Goal: Task Accomplishment & Management: Use online tool/utility

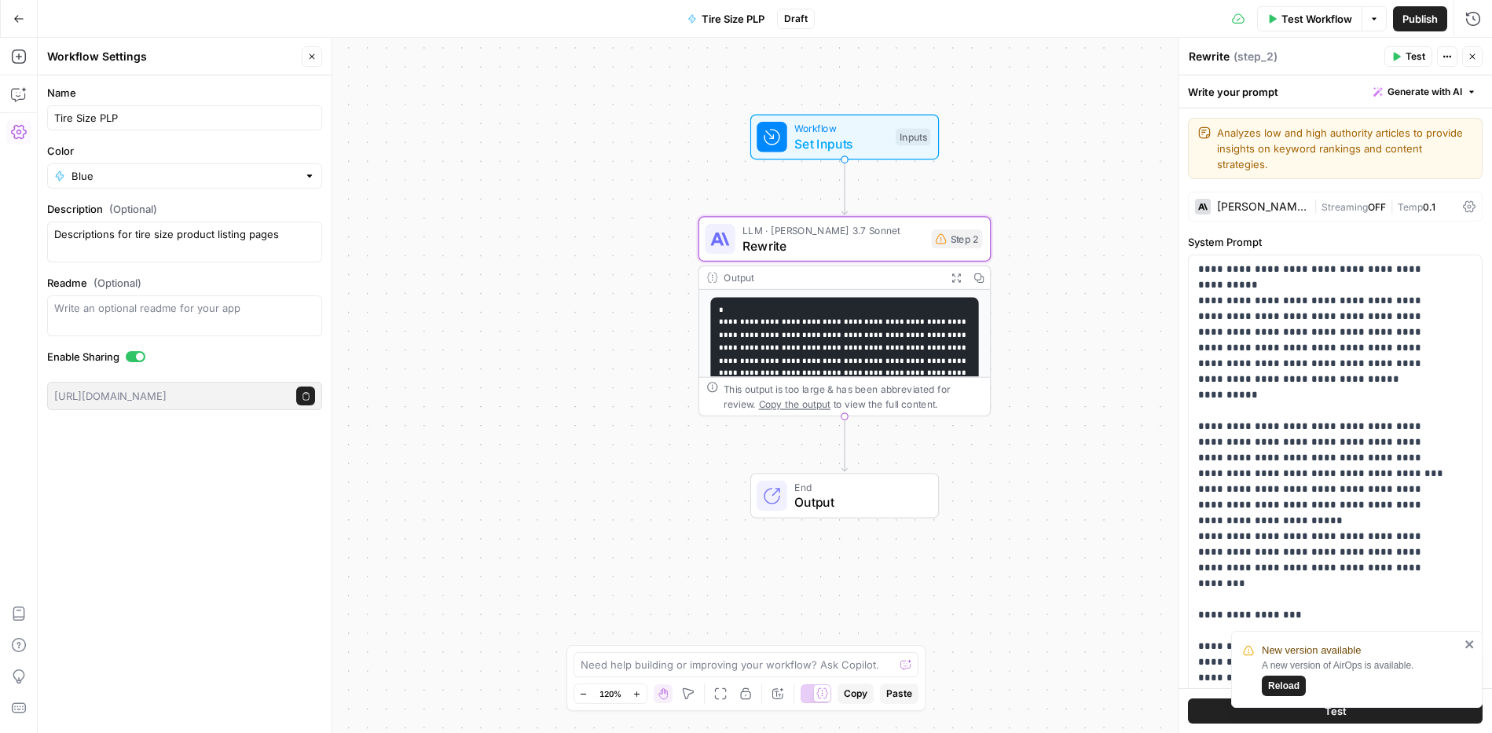
scroll to position [2259, 0]
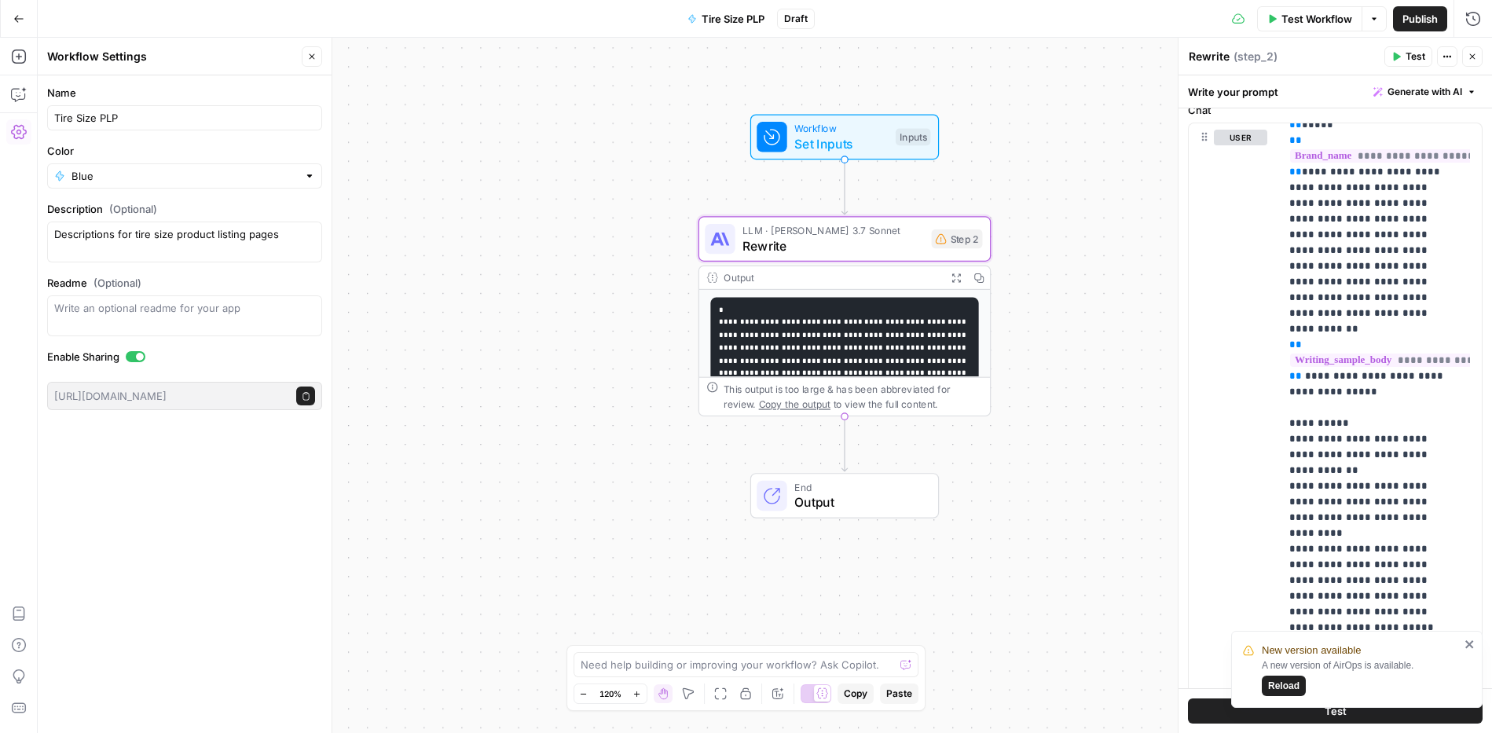
click at [20, 13] on icon "button" at bounding box center [18, 18] width 11 height 11
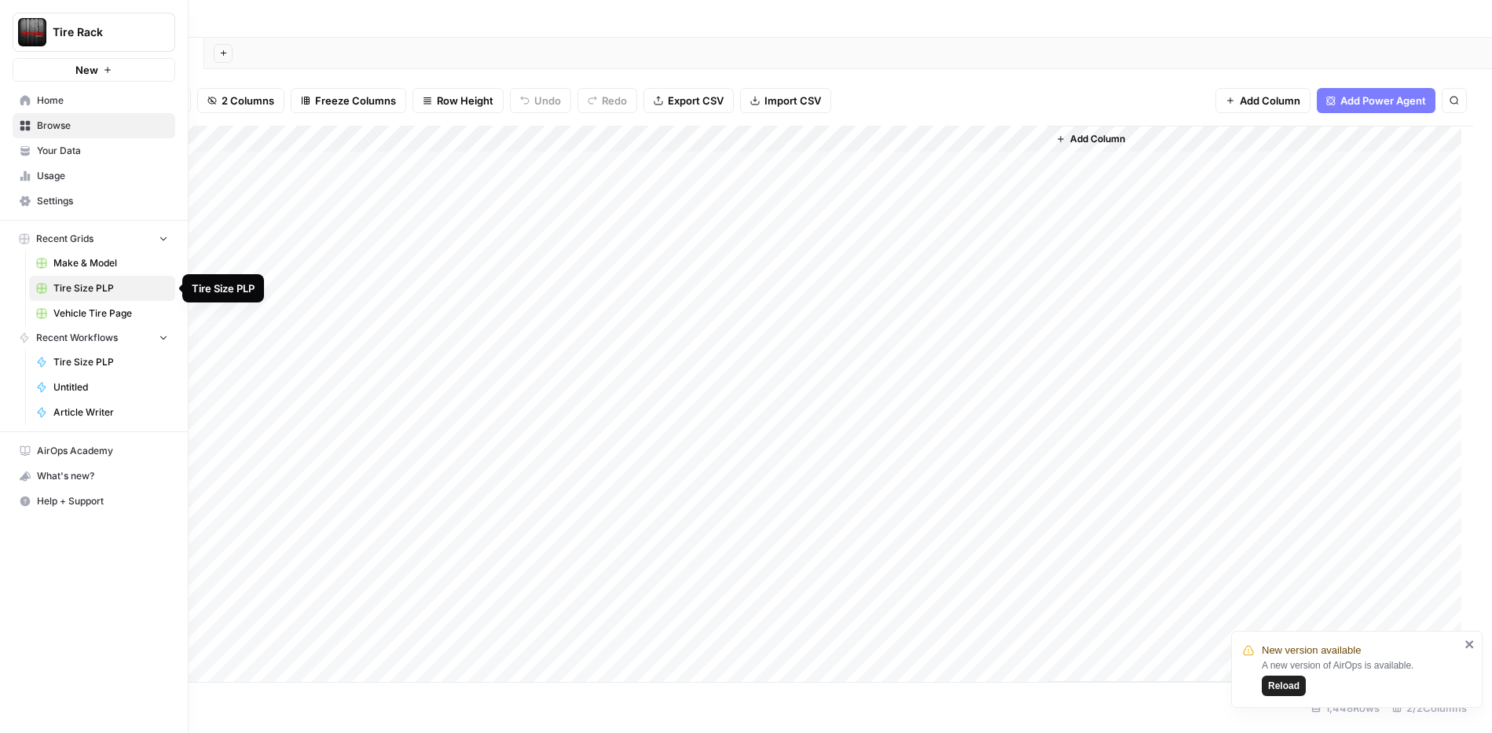
click at [75, 203] on span "Settings" at bounding box center [102, 201] width 131 height 14
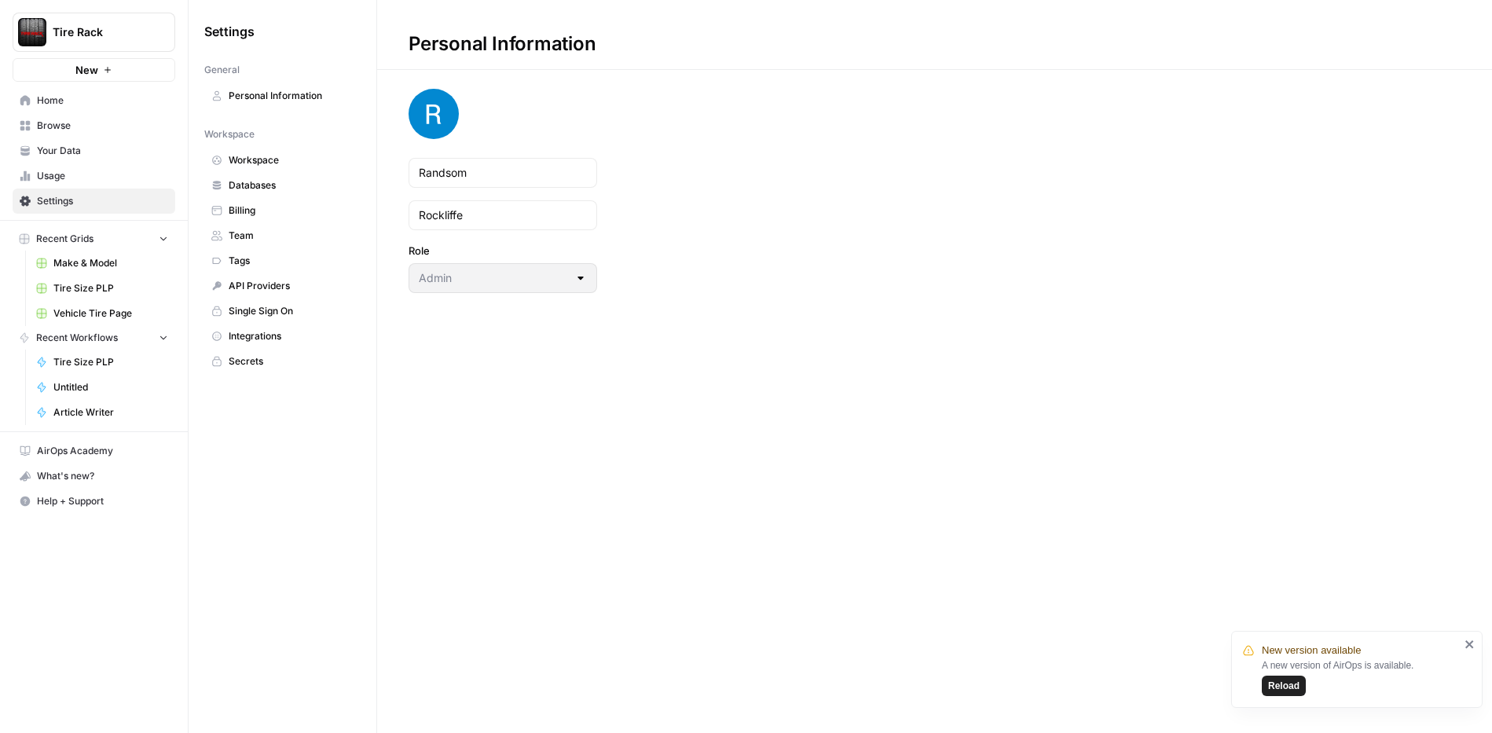
click at [249, 159] on span "Workspace" at bounding box center [291, 160] width 125 height 14
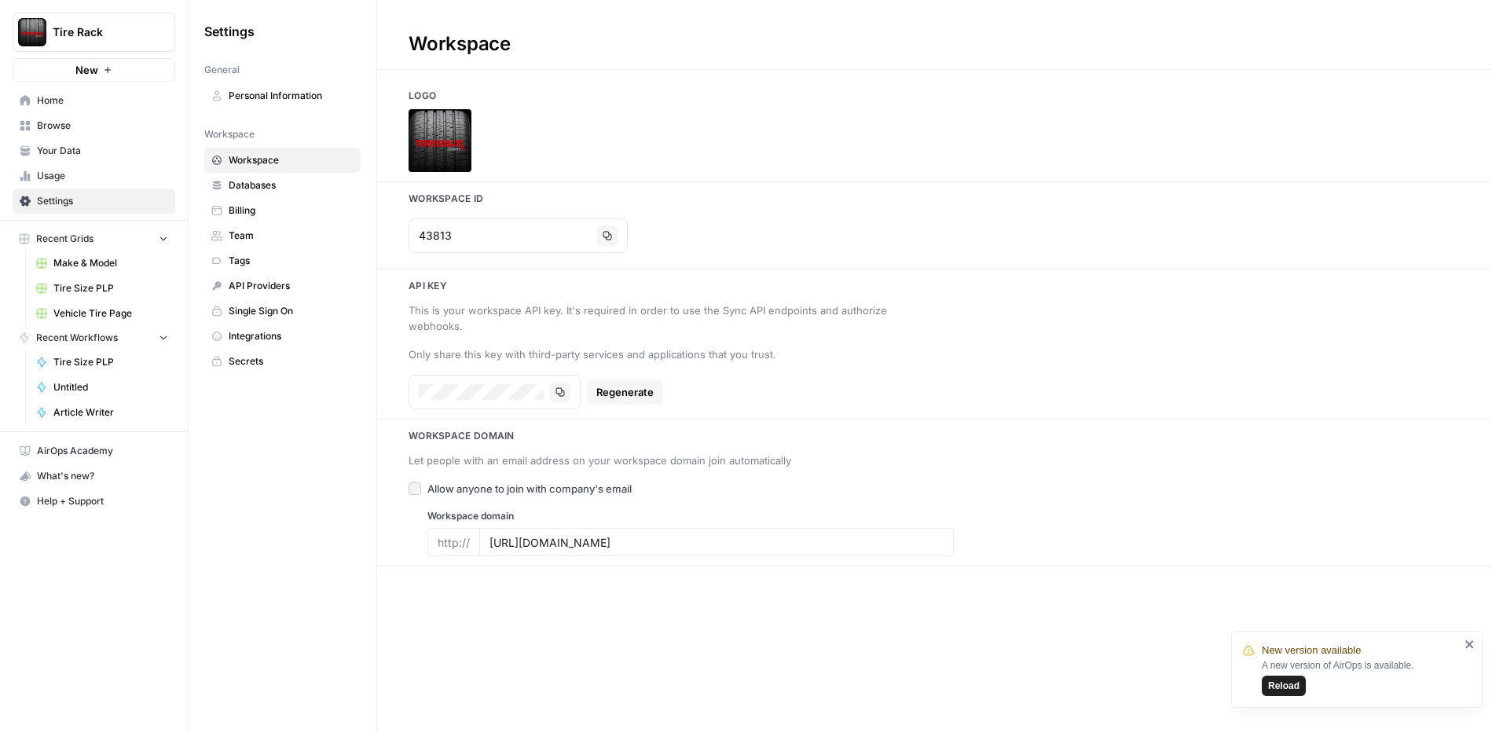
click at [265, 229] on span "Team" at bounding box center [291, 236] width 125 height 14
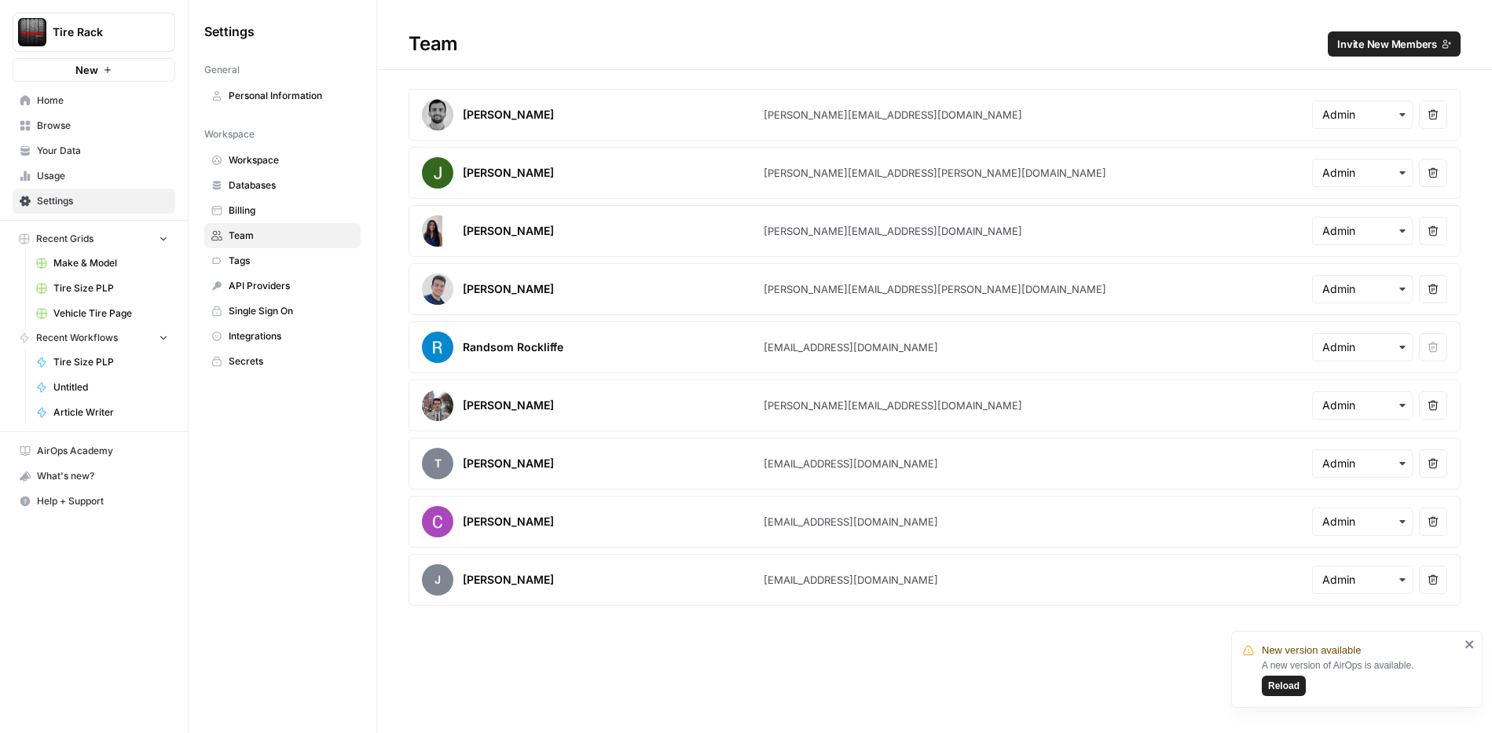
click at [108, 284] on span "Tire Size PLP" at bounding box center [110, 288] width 115 height 14
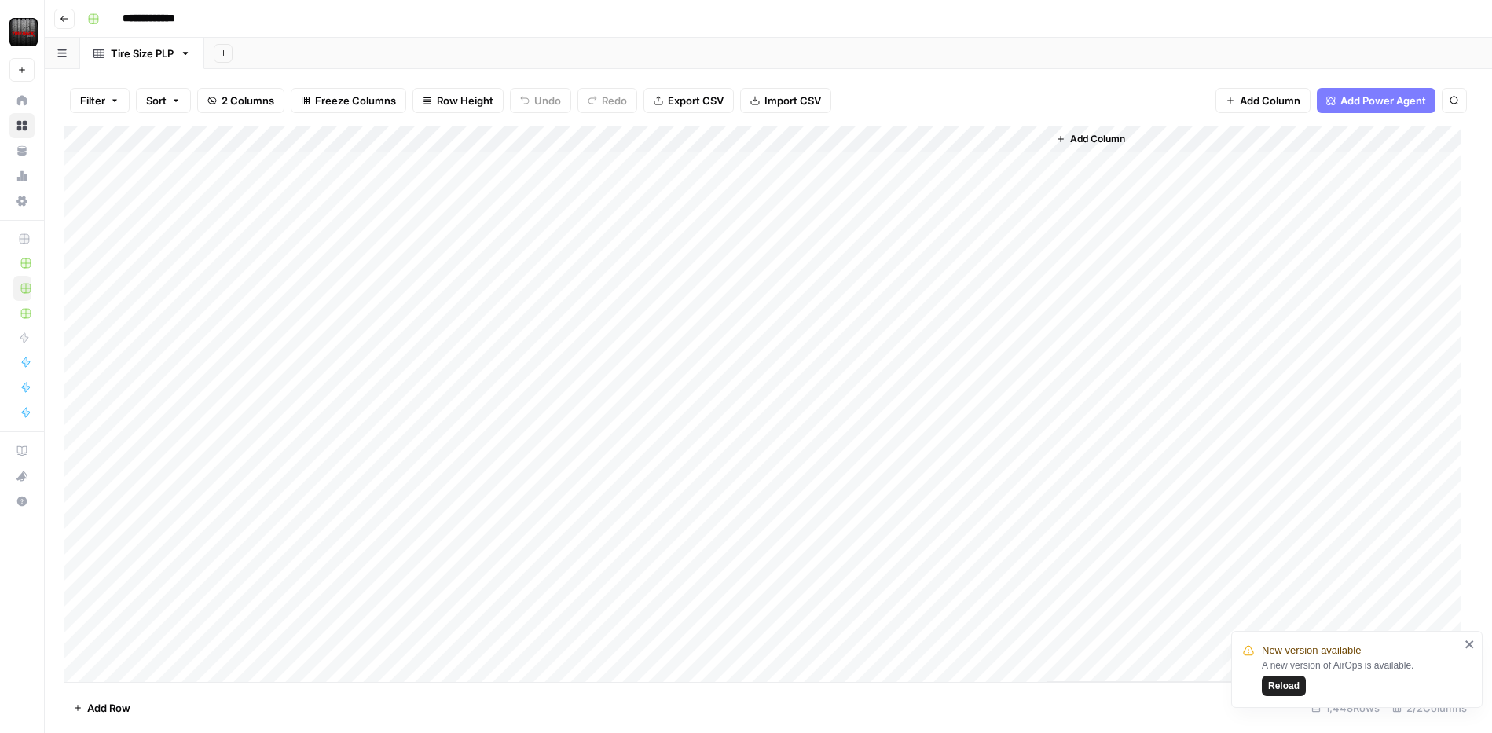
click at [1061, 135] on icon "button" at bounding box center [1060, 138] width 9 height 9
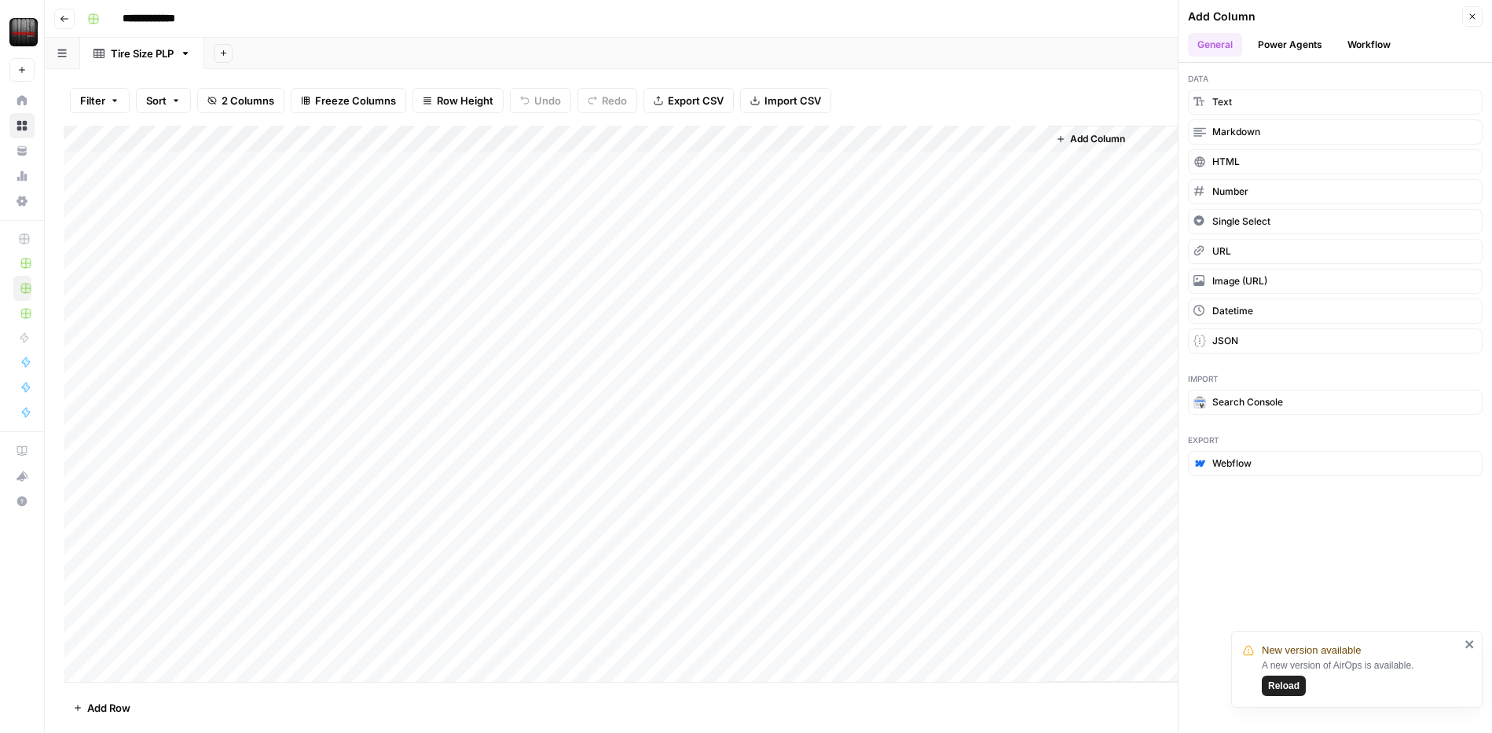
click at [1374, 49] on button "Workflow" at bounding box center [1369, 45] width 62 height 24
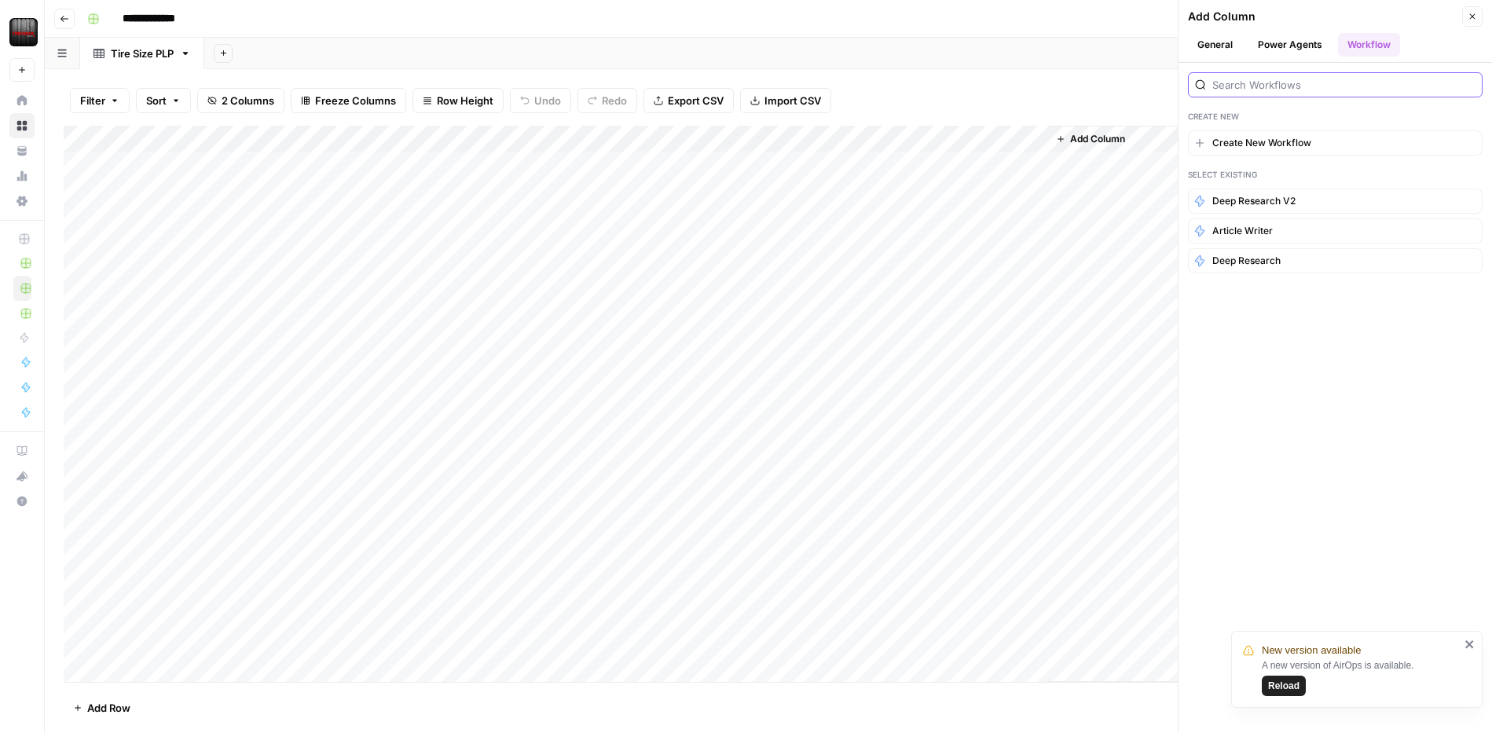
click at [1283, 87] on input "search" at bounding box center [1343, 85] width 263 height 16
type input "tire size"
click at [1291, 38] on button "Power Agents" at bounding box center [1289, 45] width 83 height 24
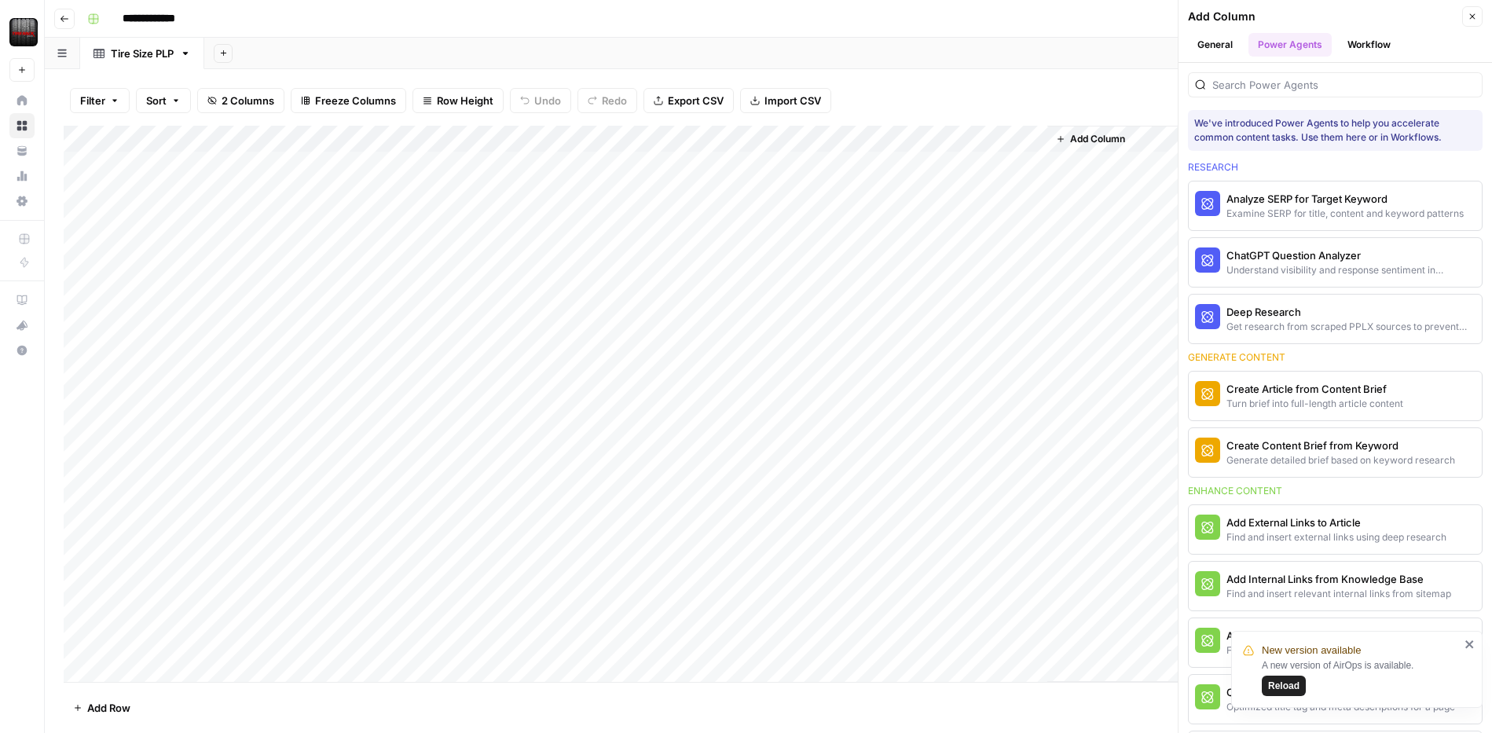
click at [1214, 37] on button "General" at bounding box center [1215, 45] width 54 height 24
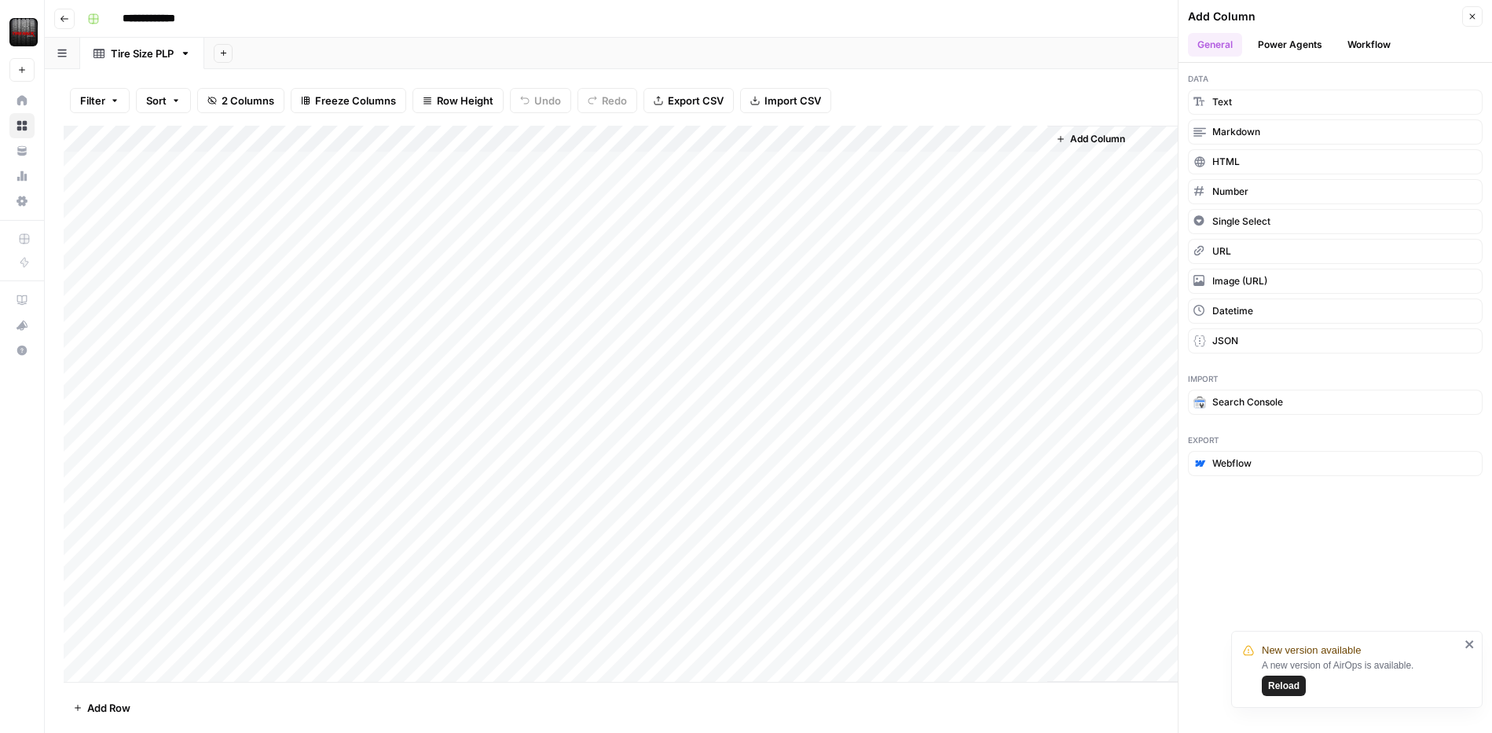
click at [1297, 691] on span "Reload" at bounding box center [1283, 686] width 31 height 14
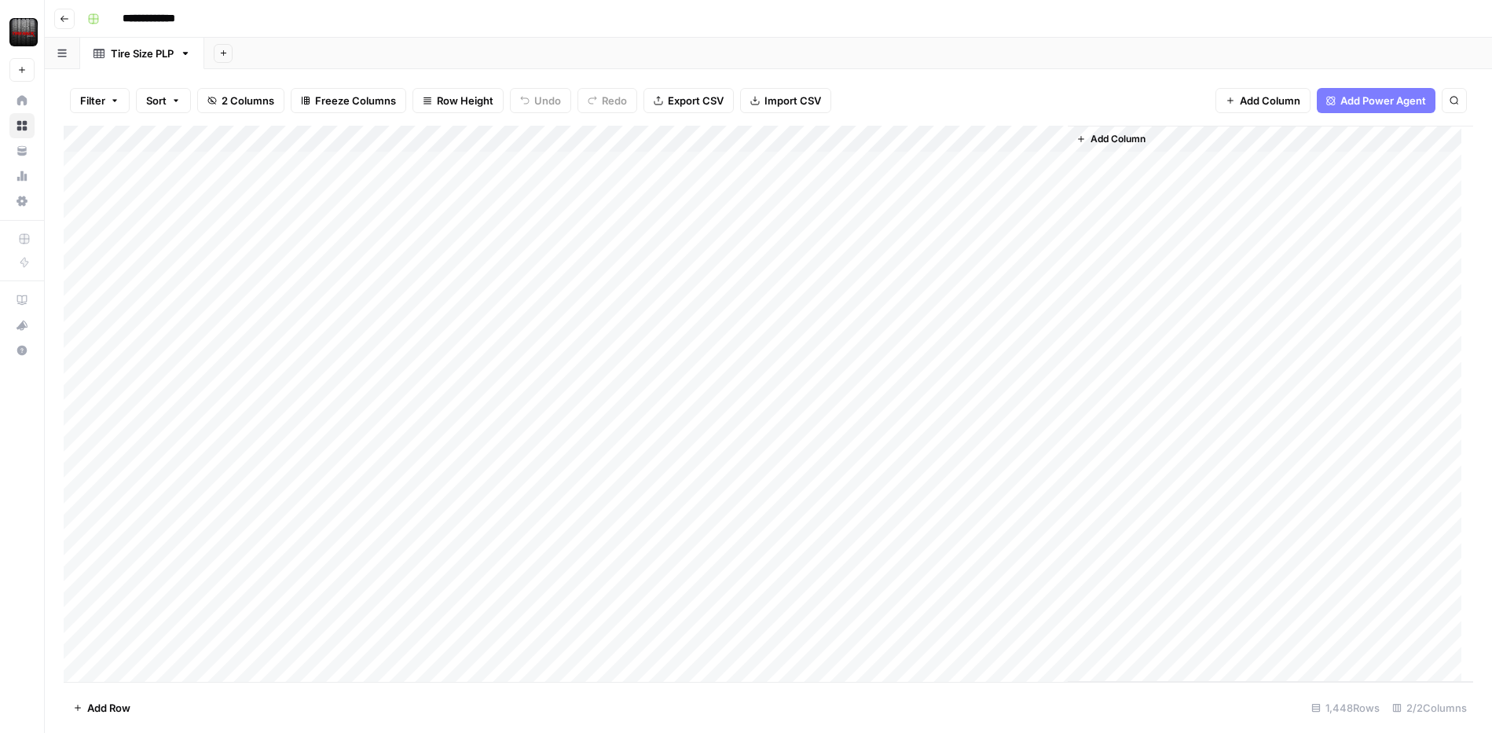
click at [1380, 97] on span "Add Power Agent" at bounding box center [1383, 101] width 86 height 16
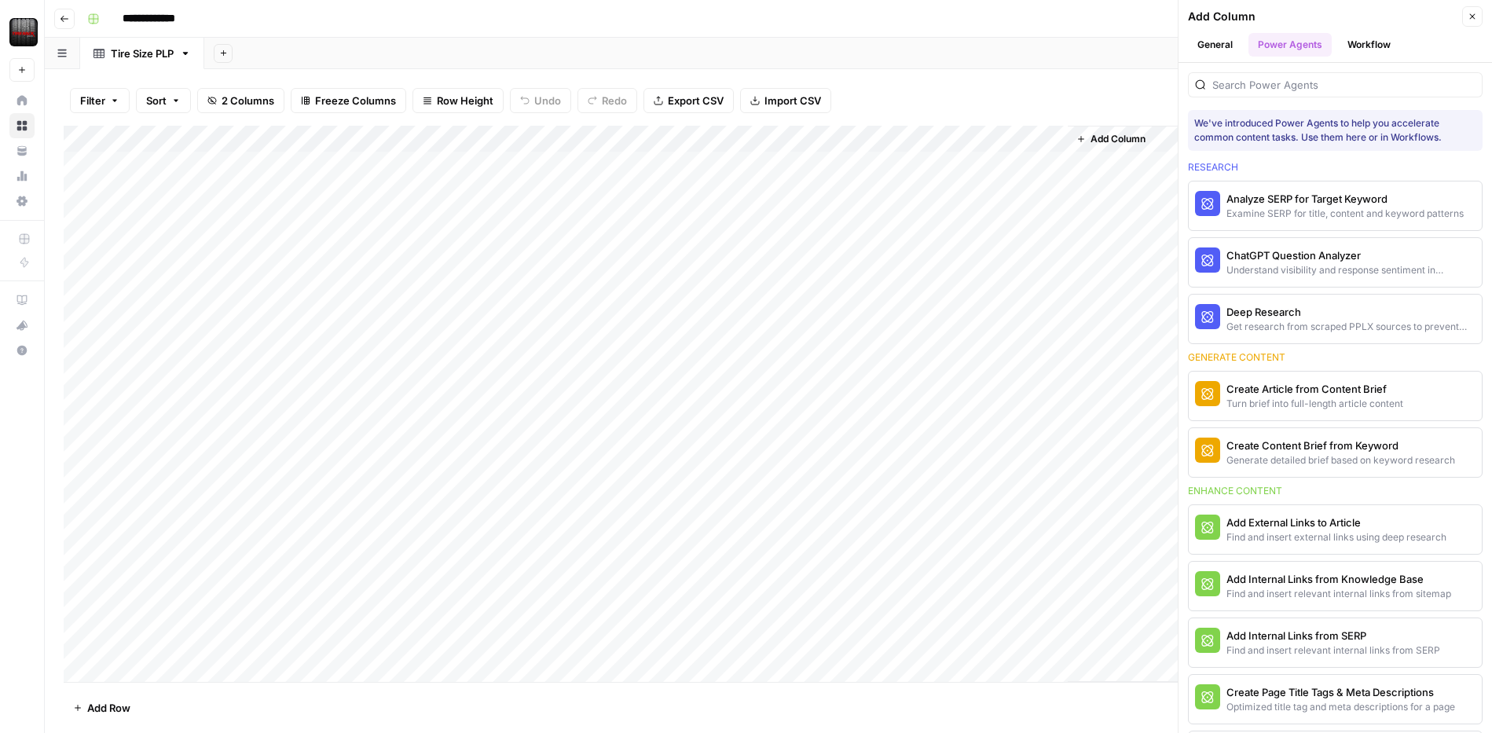
click at [1383, 38] on button "Workflow" at bounding box center [1369, 45] width 62 height 24
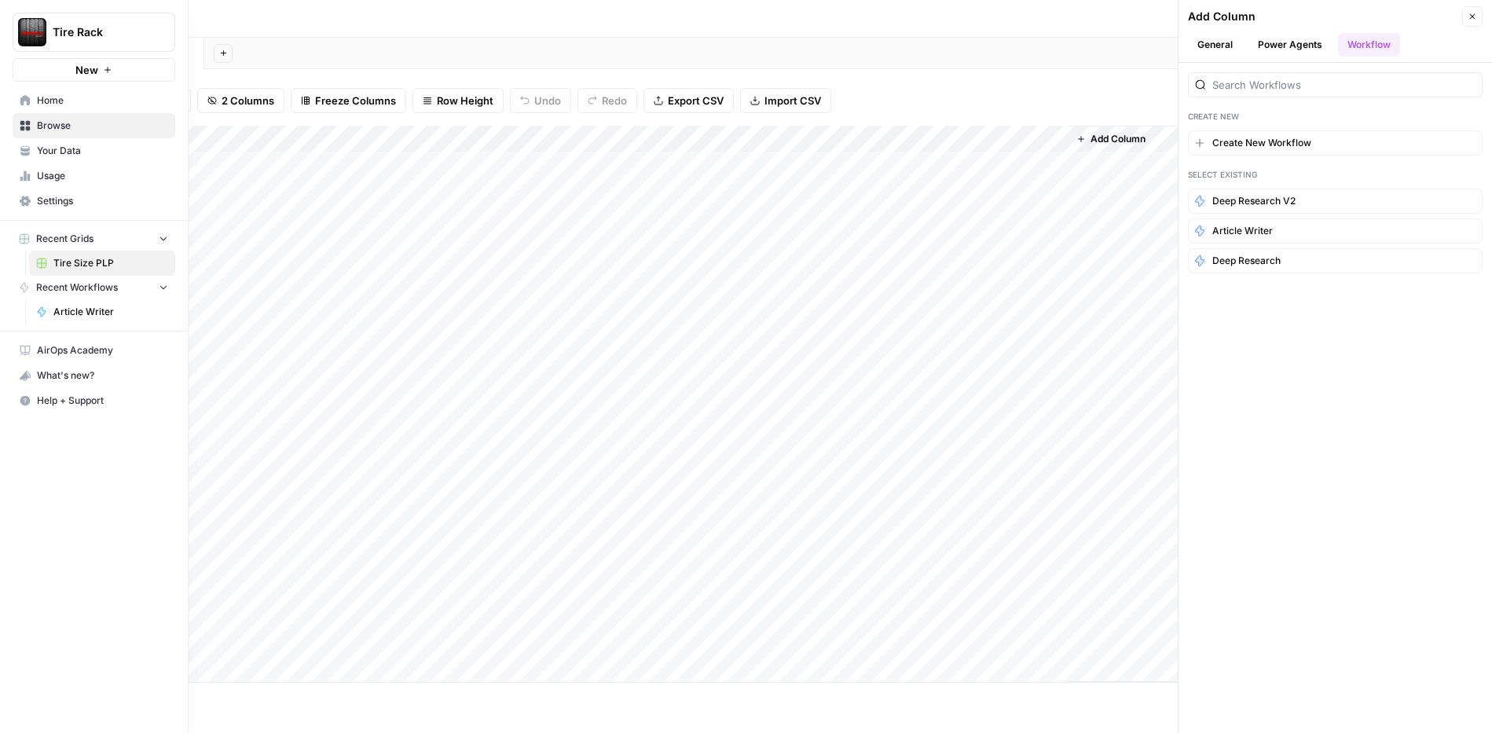
click at [88, 333] on nav "AirOps Academy What's new? Help + Support" at bounding box center [94, 375] width 188 height 88
click at [123, 24] on span "Tire Rack" at bounding box center [100, 32] width 95 height 16
click at [126, 135] on span "TR" at bounding box center [151, 143] width 207 height 16
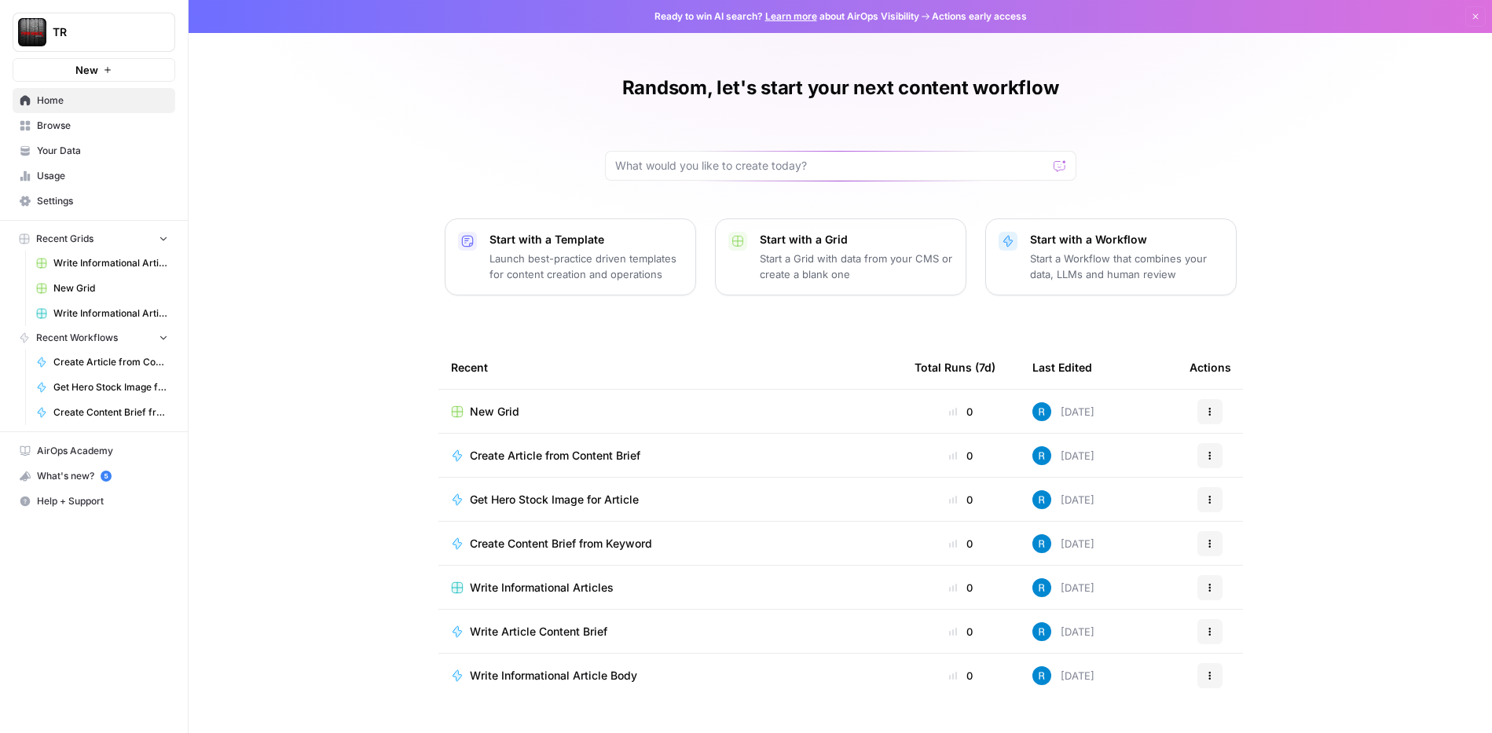
click at [69, 31] on span "TR" at bounding box center [100, 32] width 95 height 16
click at [93, 145] on span "Tire Rack" at bounding box center [151, 143] width 207 height 16
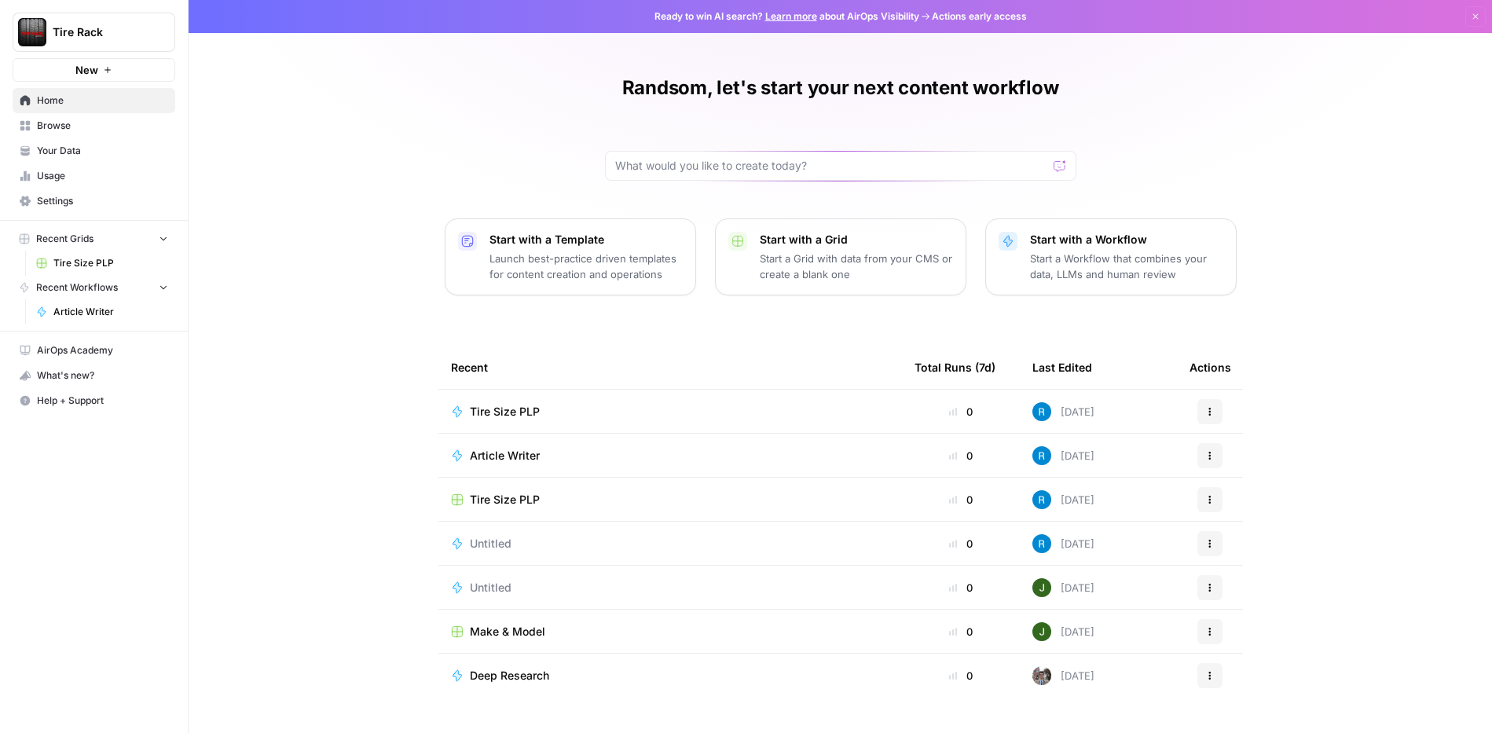
click at [532, 408] on span "Tire Size PLP" at bounding box center [505, 412] width 70 height 16
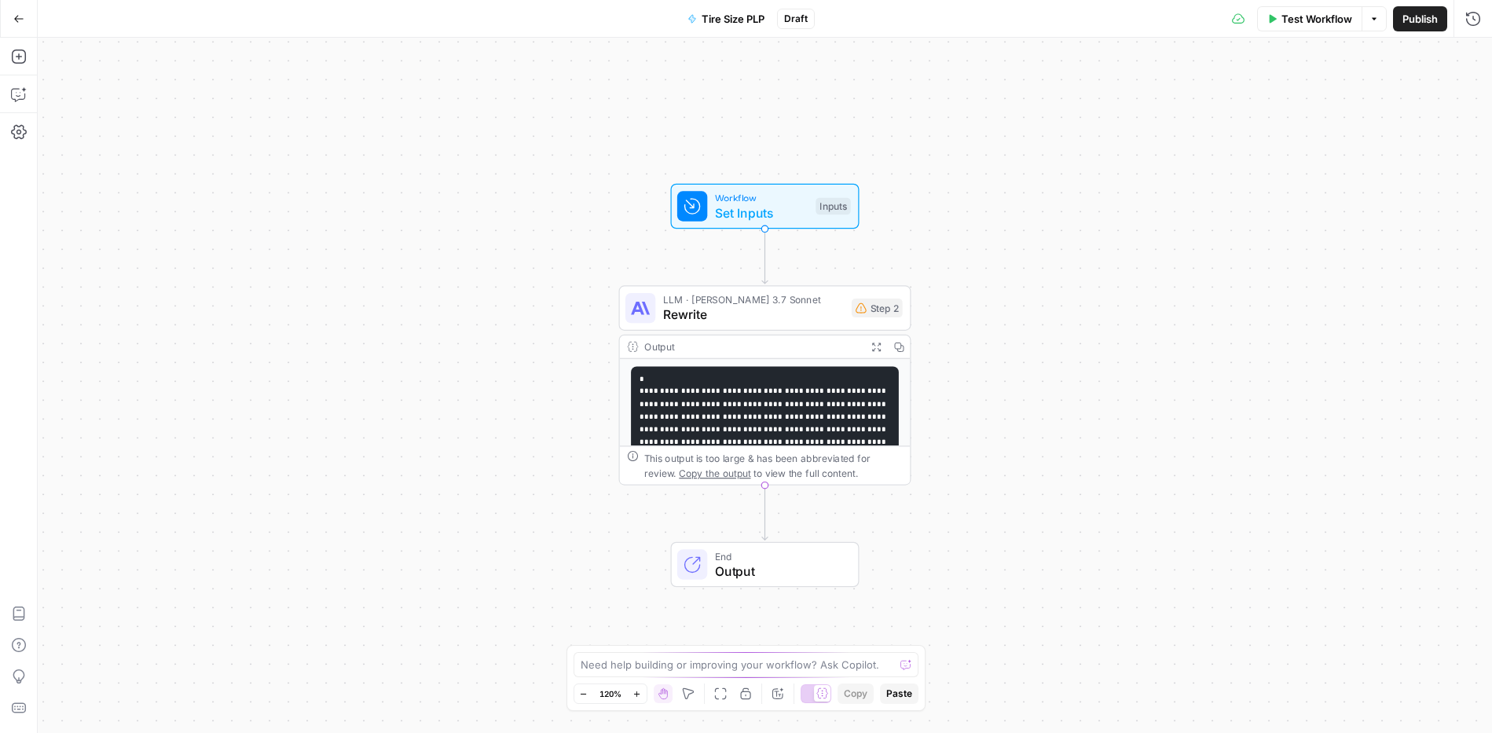
click at [1414, 17] on span "Publish" at bounding box center [1419, 19] width 35 height 16
click at [16, 20] on icon "button" at bounding box center [18, 18] width 11 height 11
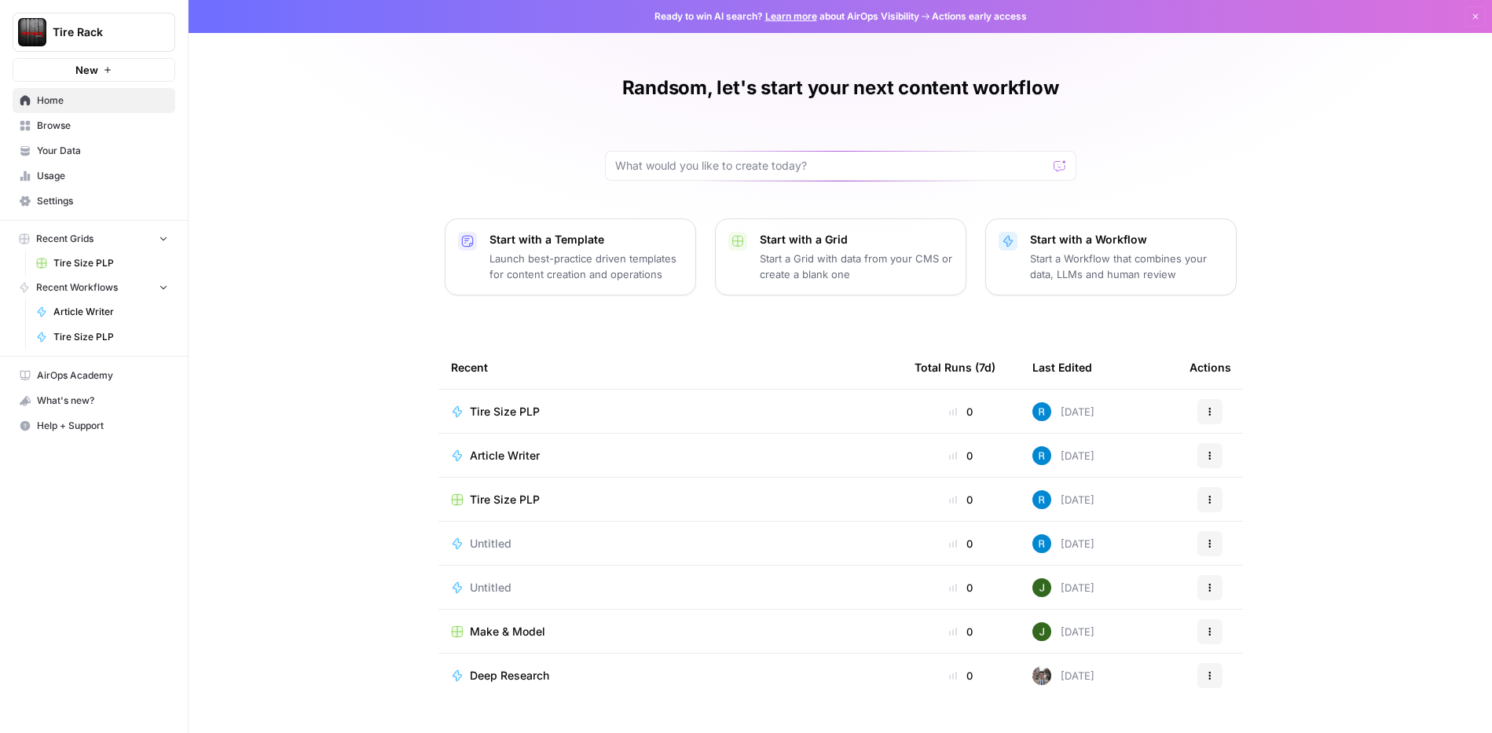
click at [111, 269] on span "Tire Size PLP" at bounding box center [110, 263] width 115 height 14
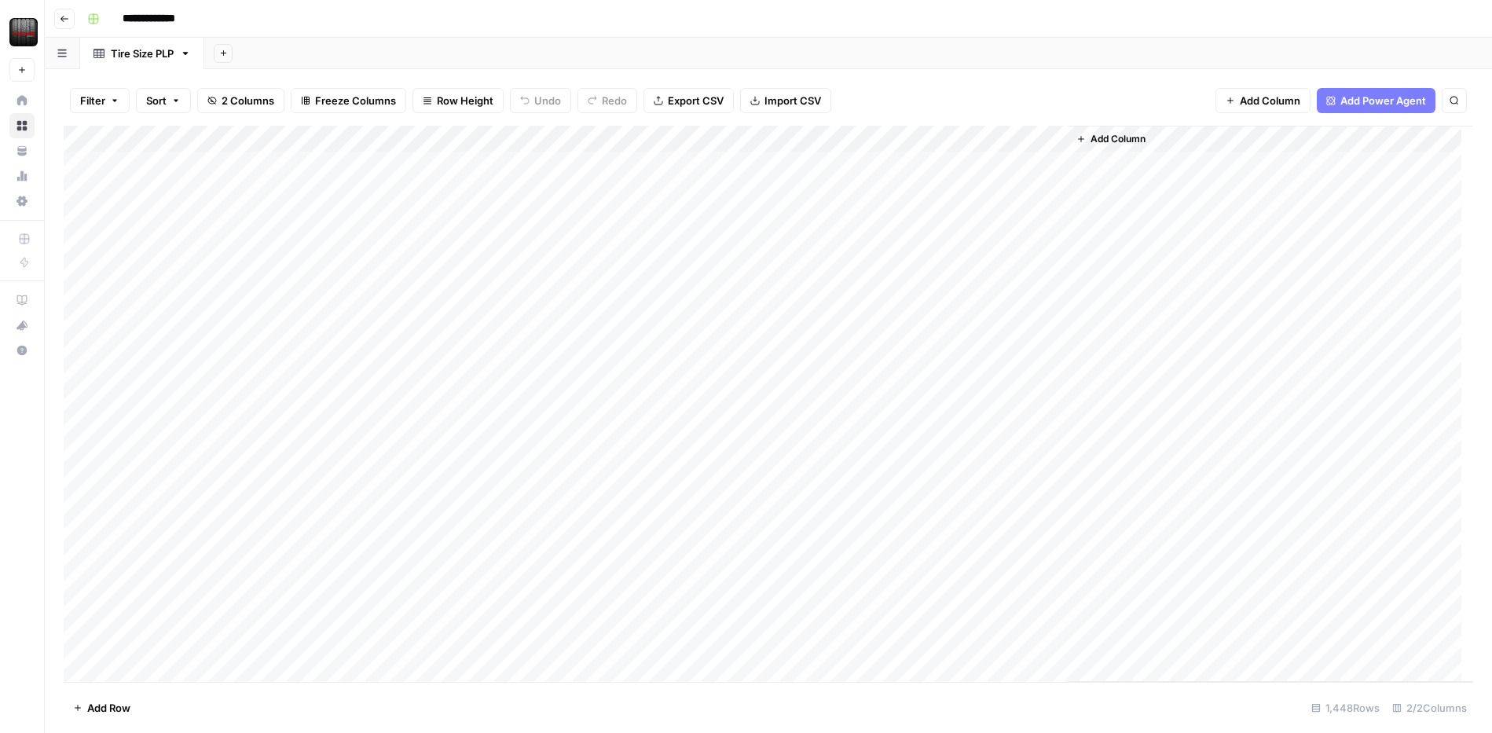
click at [1345, 96] on span "Add Power Agent" at bounding box center [1383, 101] width 86 height 16
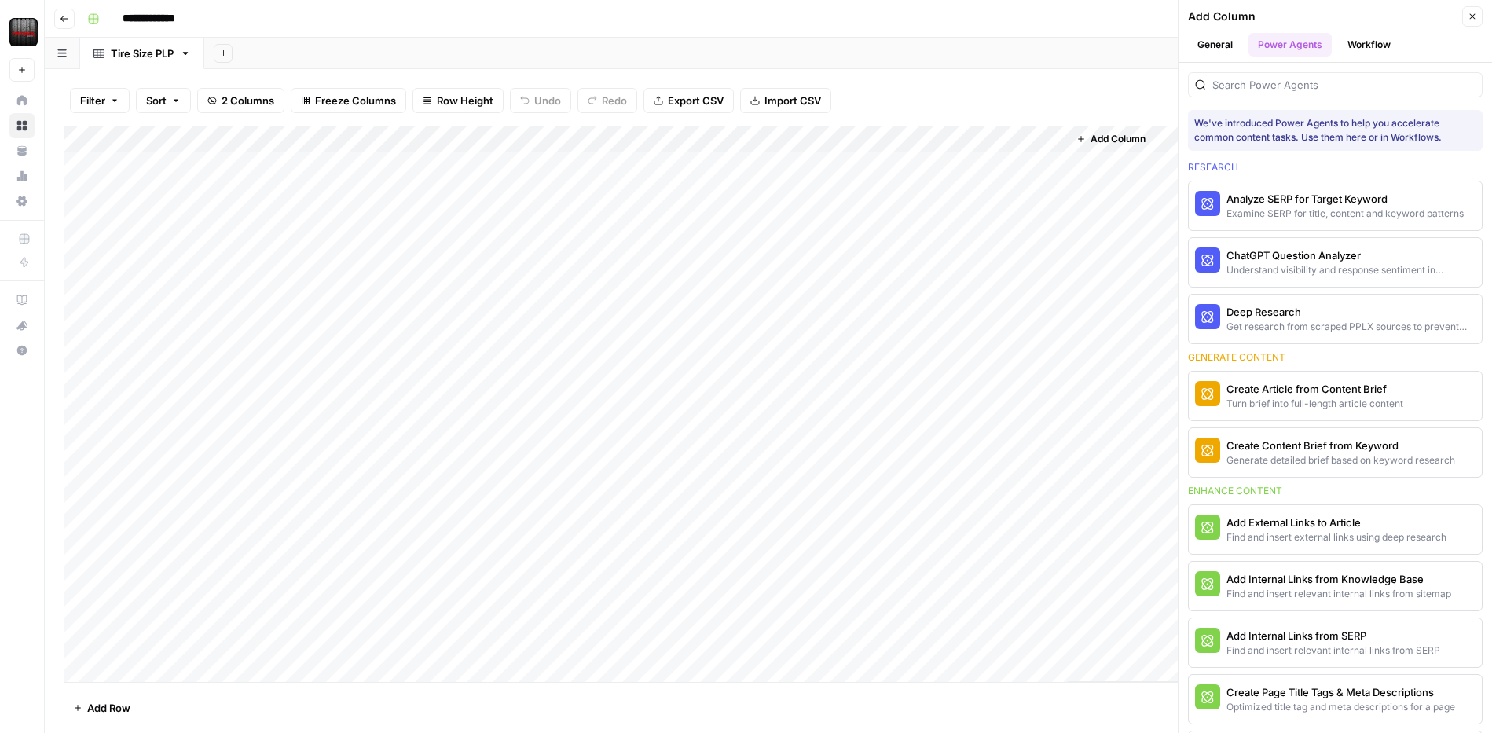
click at [1359, 41] on button "Workflow" at bounding box center [1369, 45] width 62 height 24
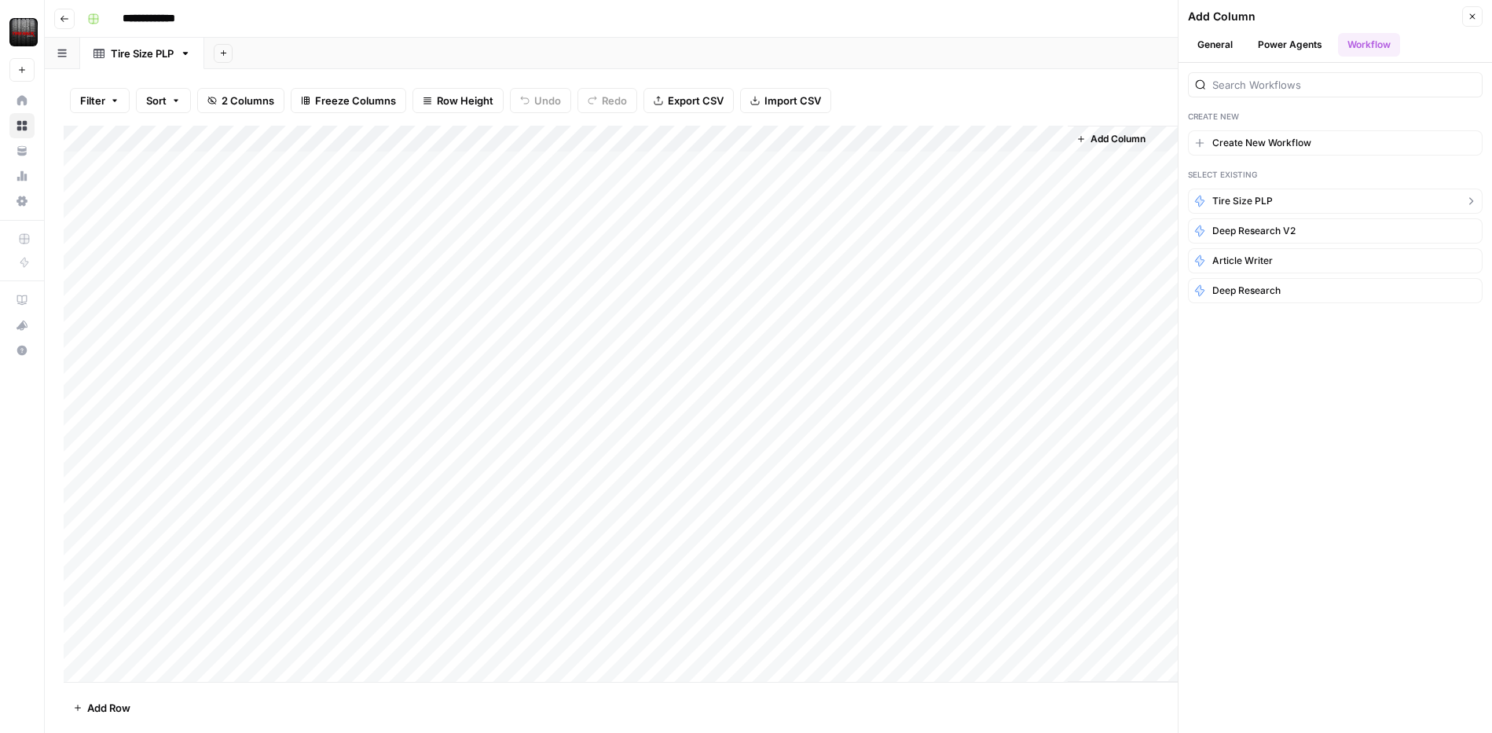
click at [1292, 203] on button "Tire Size PLP" at bounding box center [1335, 201] width 295 height 25
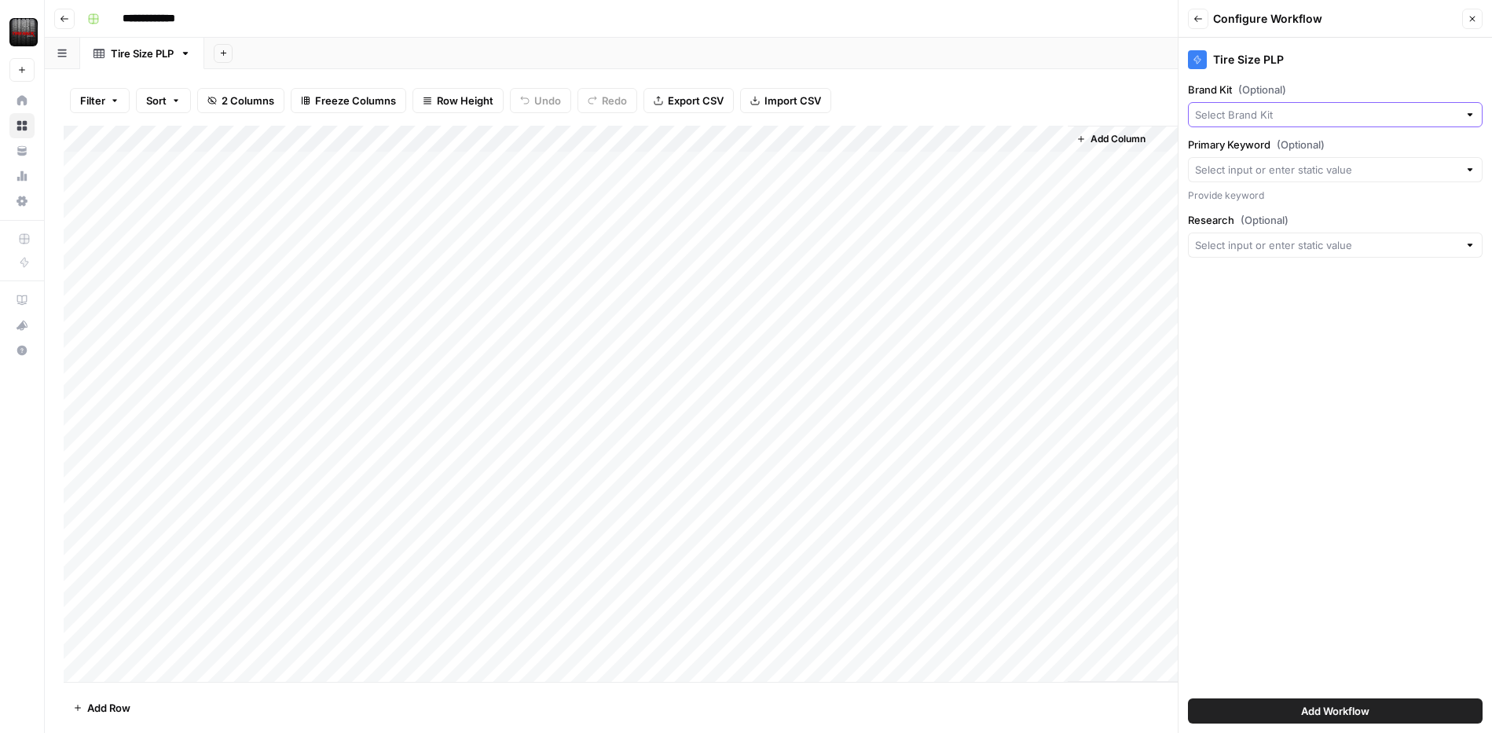
click at [1306, 115] on input "Brand Kit (Optional)" at bounding box center [1326, 115] width 263 height 16
click at [1295, 152] on span "Tire Rack" at bounding box center [1332, 152] width 262 height 16
type input "Tire Rack"
click at [1364, 169] on input "Primary Keyword (Optional)" at bounding box center [1326, 170] width 263 height 16
click at [1419, 475] on div "Tire Size PLP Brand Kit (Optional) Tire Rack Clear Primary Keyword (Optional) P…" at bounding box center [1334, 385] width 313 height 695
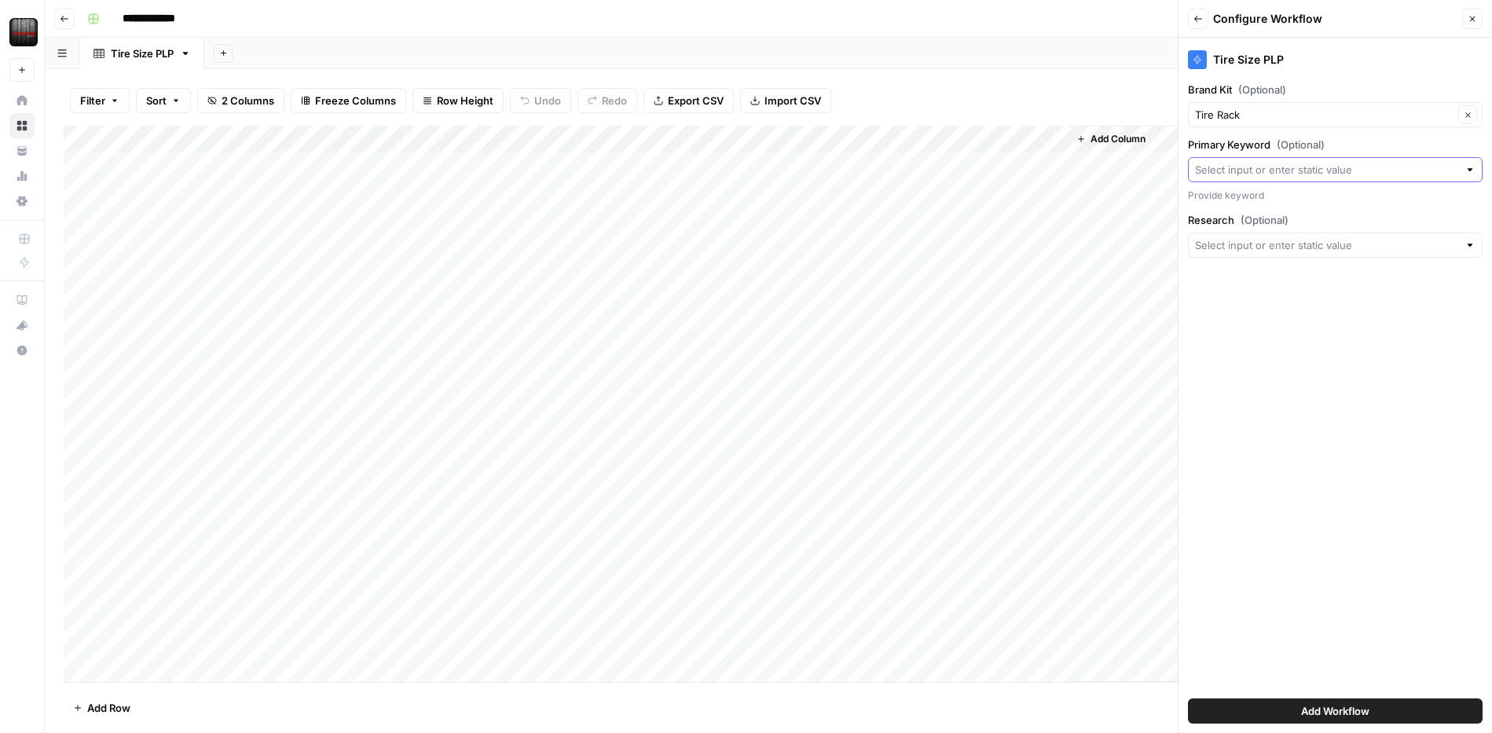
click at [1375, 165] on input "Primary Keyword (Optional)" at bounding box center [1326, 170] width 263 height 16
click at [1298, 281] on span "Title" at bounding box center [1332, 278] width 262 height 16
type input "Title"
click at [1302, 254] on div at bounding box center [1335, 245] width 295 height 25
click at [1320, 495] on div "Tire Size PLP Brand Kit (Optional) Tire Rack Clear Primary Keyword (Optional) T…" at bounding box center [1334, 385] width 313 height 695
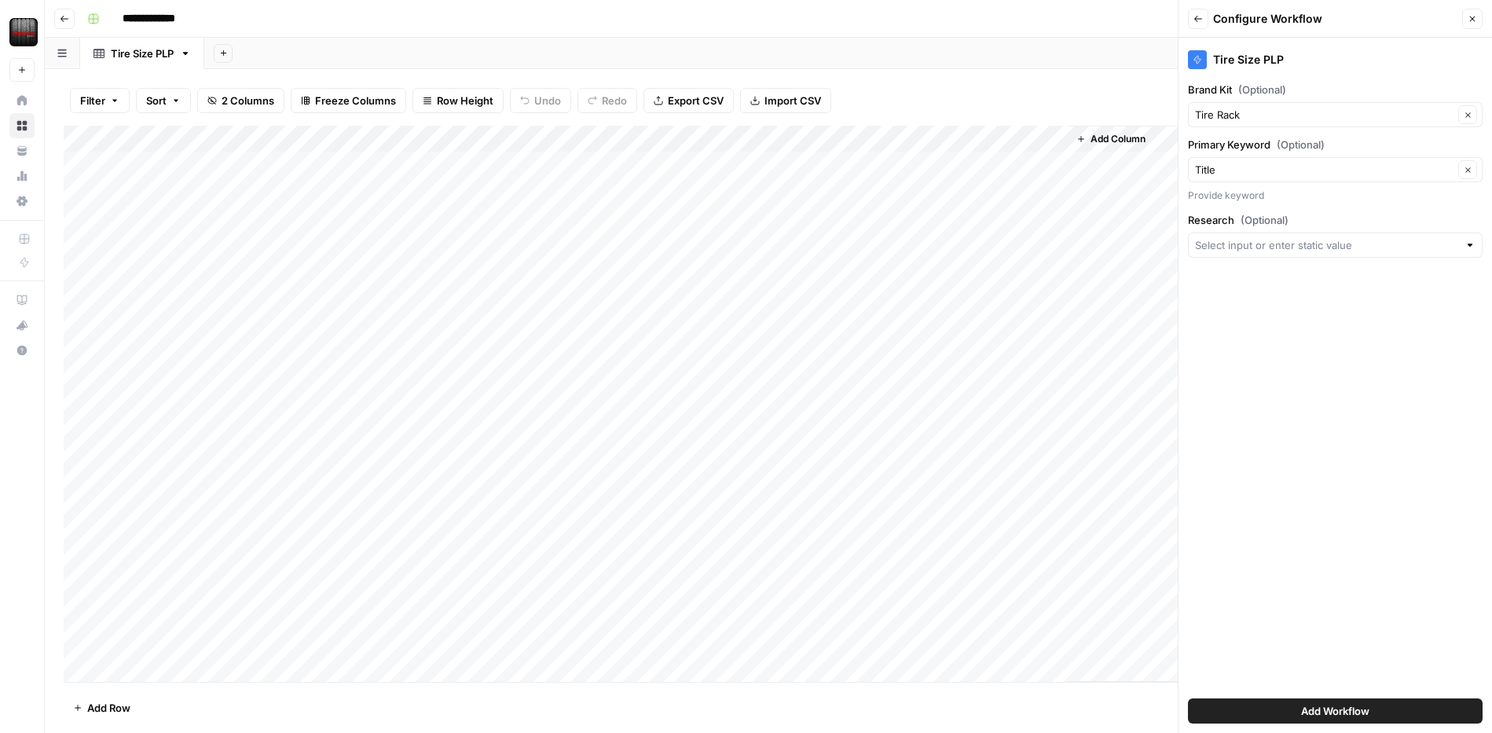
click at [1388, 706] on button "Add Workflow" at bounding box center [1335, 710] width 295 height 25
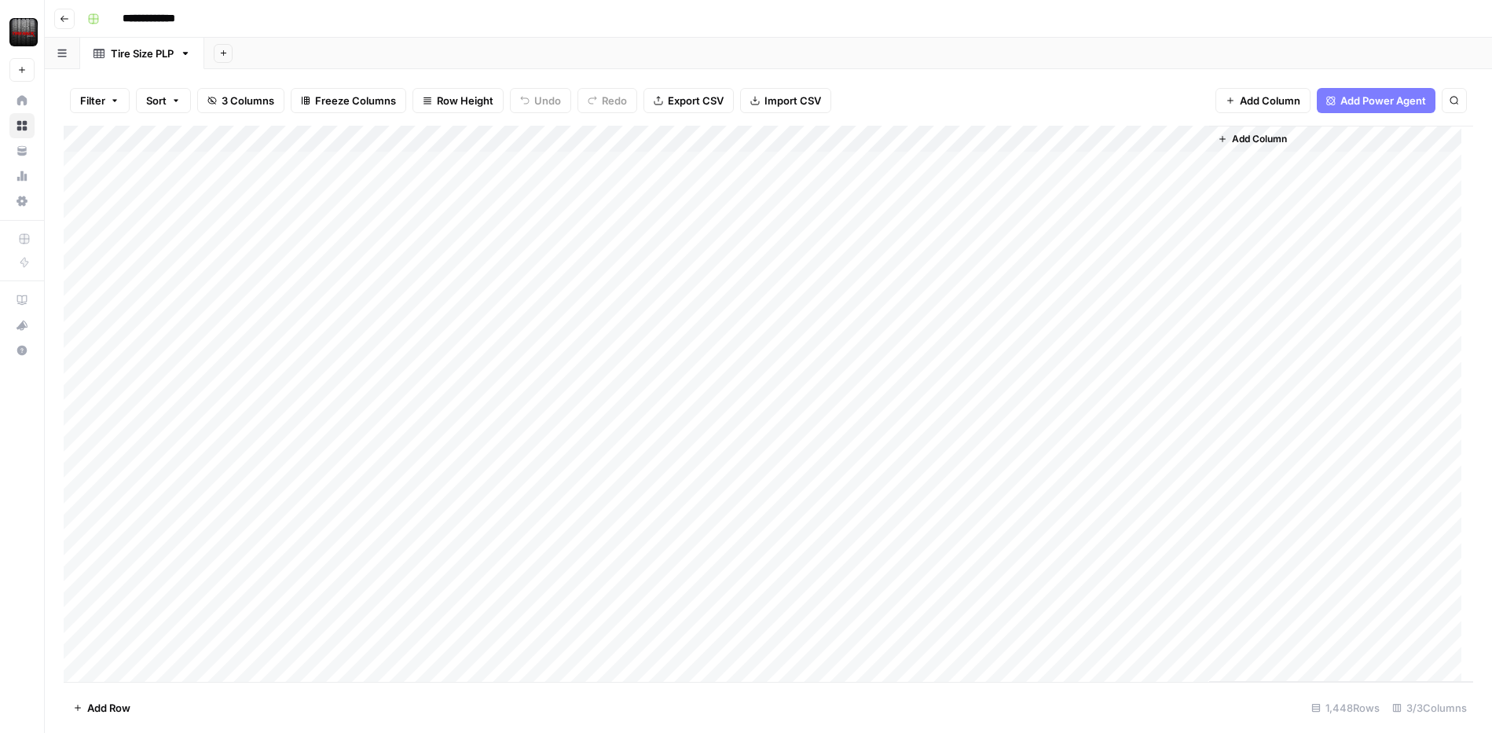
click at [1134, 165] on div "Add Column" at bounding box center [768, 404] width 1409 height 556
click at [1168, 164] on div "Add Column" at bounding box center [768, 404] width 1409 height 556
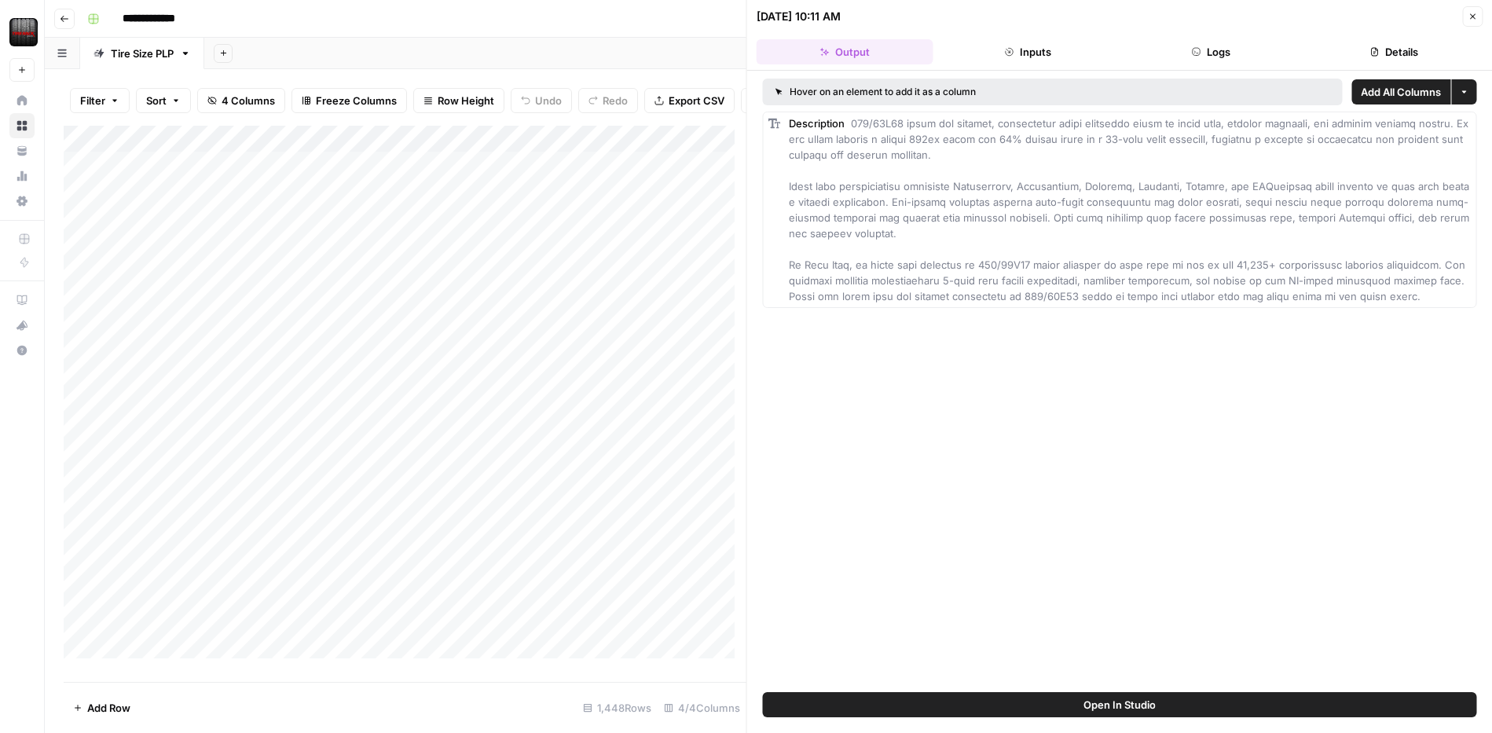
click at [1168, 164] on div "Description" at bounding box center [1130, 209] width 683 height 189
drag, startPoint x: 851, startPoint y: 119, endPoint x: 896, endPoint y: 125, distance: 45.9
click at [896, 125] on span at bounding box center [1129, 209] width 680 height 185
click at [1043, 412] on div "Hover on an element to add it as a column Add All Columns More options Descript…" at bounding box center [1119, 381] width 745 height 621
click at [1019, 56] on button "Inputs" at bounding box center [1027, 51] width 177 height 25
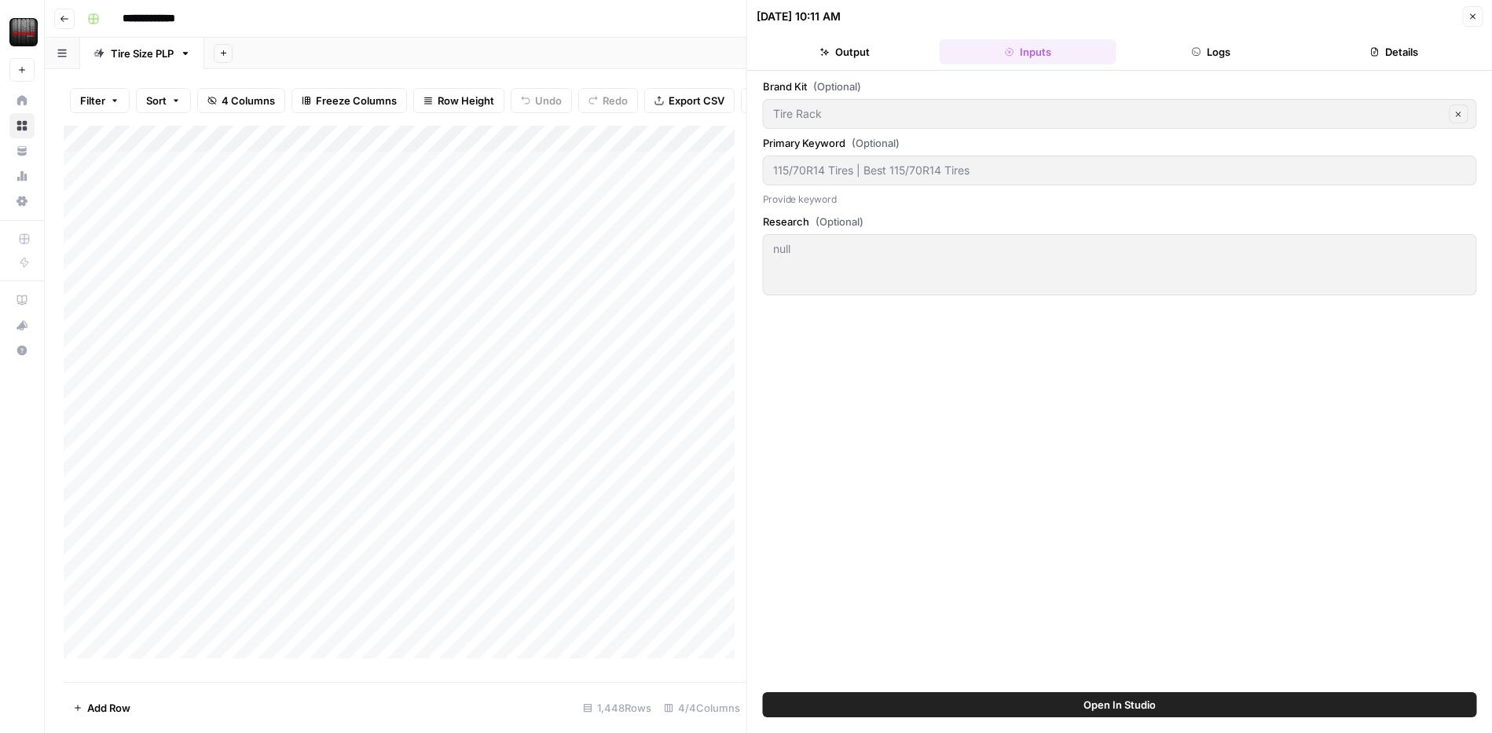
click at [833, 53] on button "Output" at bounding box center [844, 51] width 177 height 25
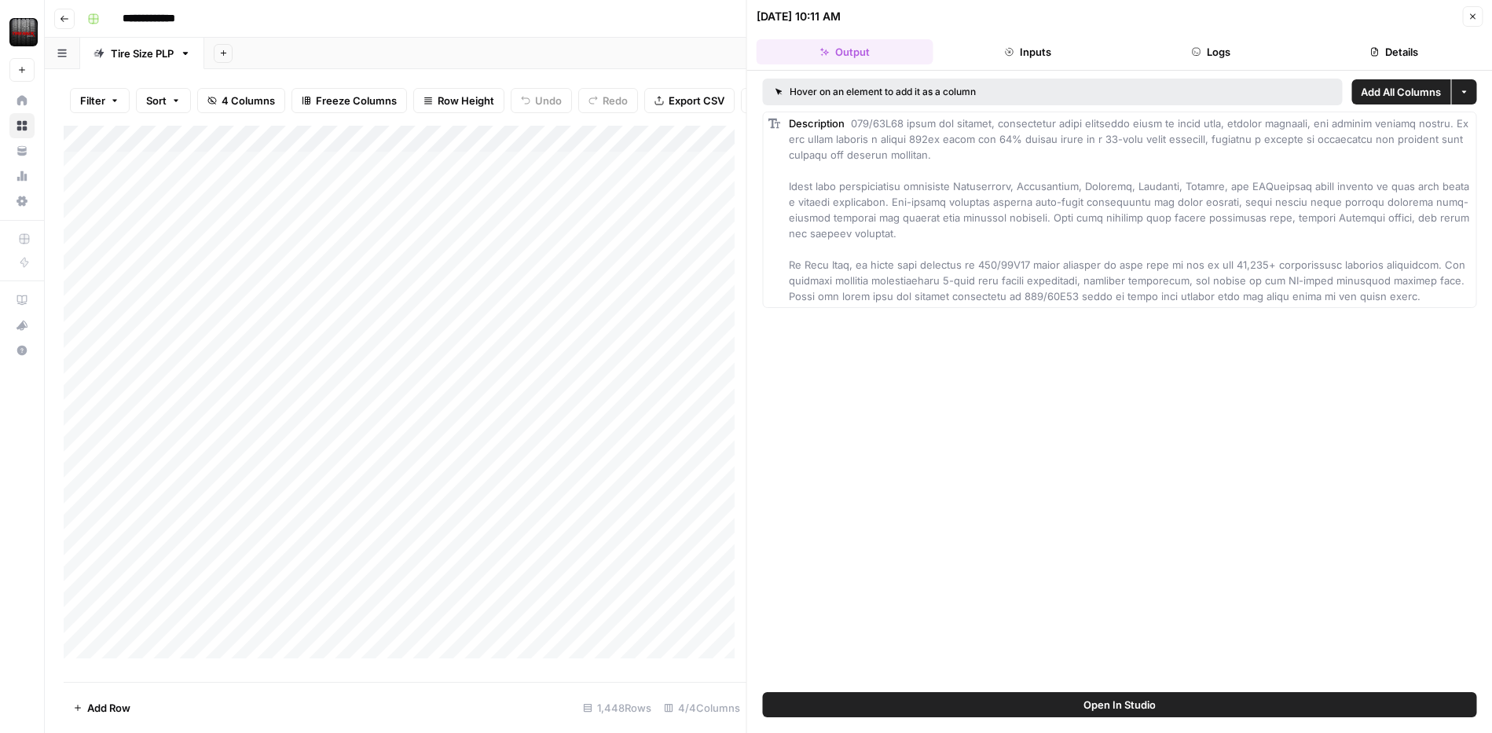
click at [1476, 17] on icon "button" at bounding box center [1471, 16] width 9 height 9
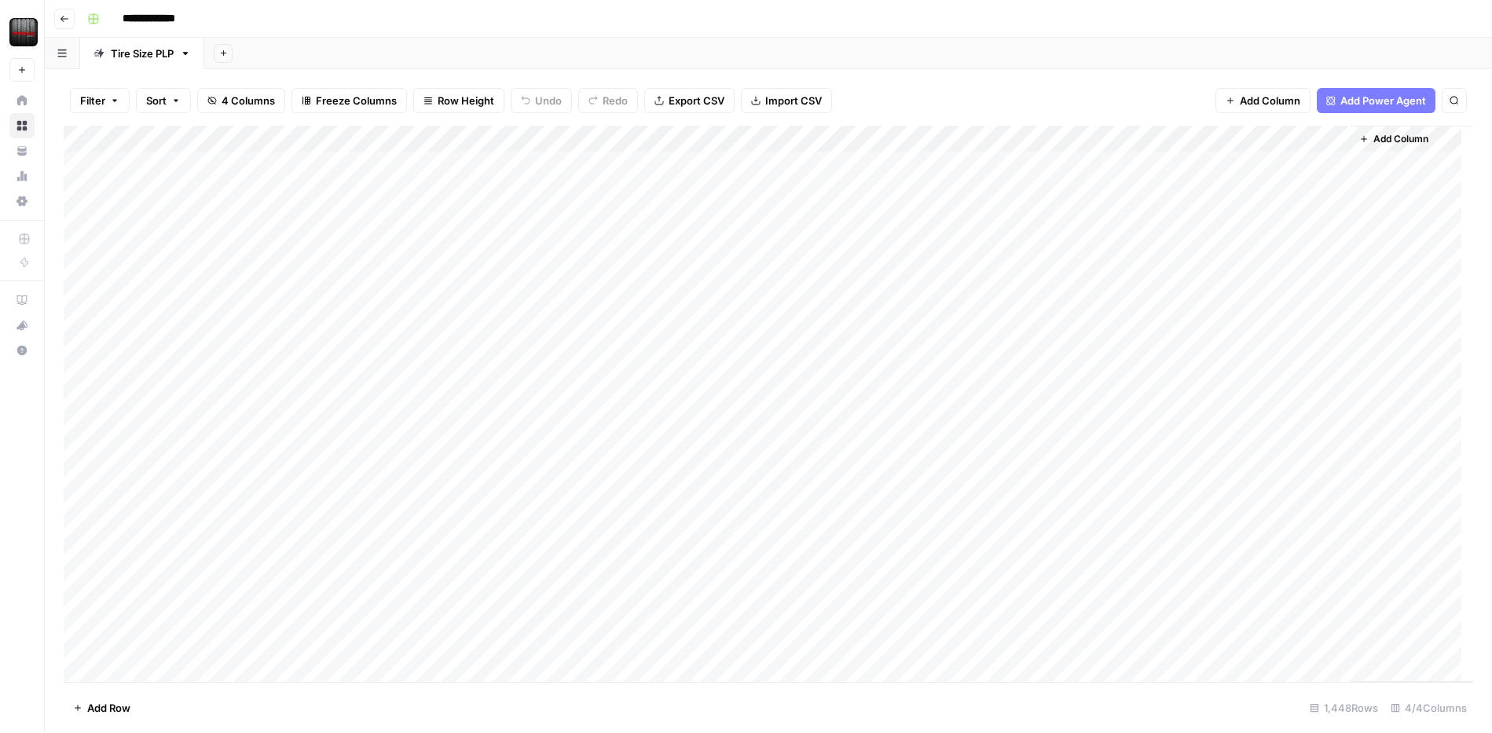
click at [1364, 109] on button "Add Power Agent" at bounding box center [1376, 100] width 119 height 25
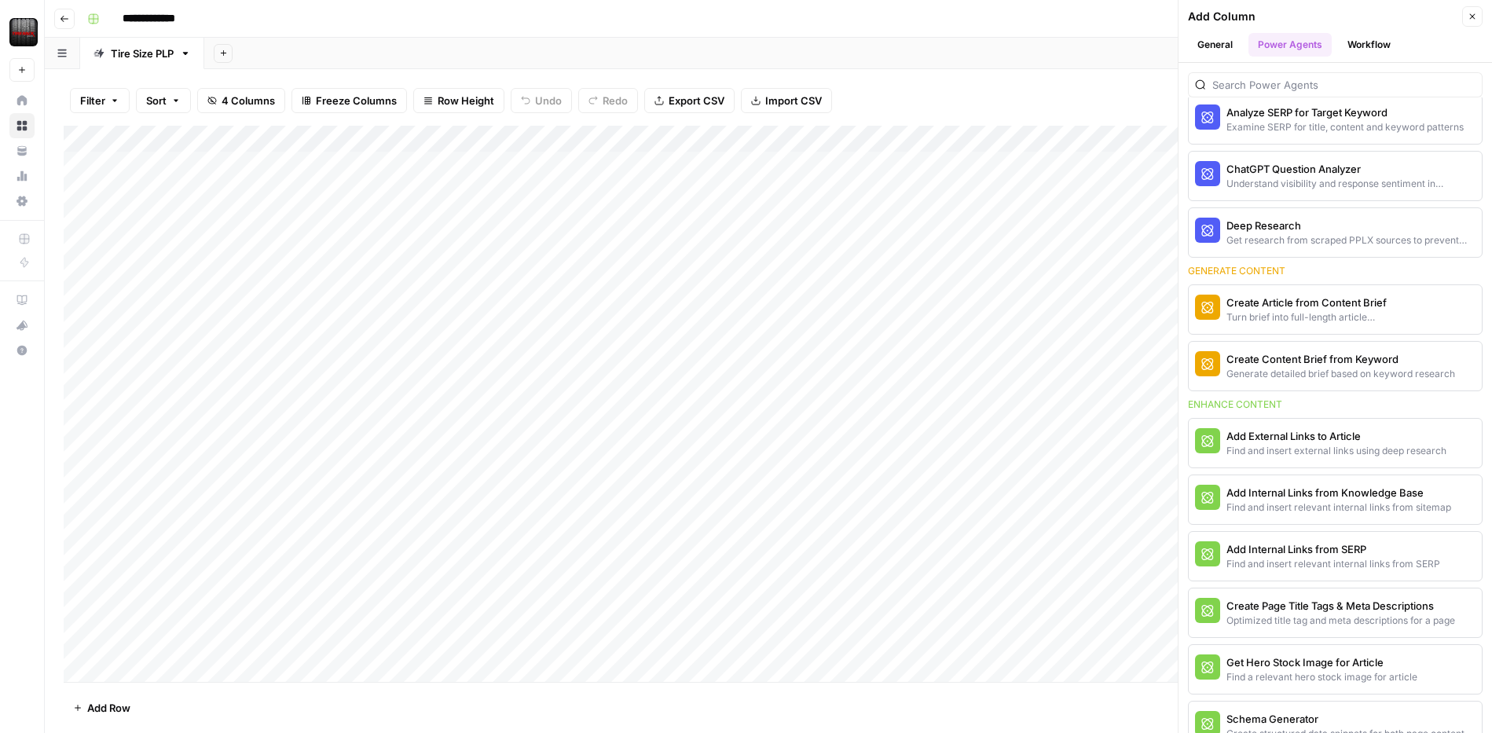
scroll to position [95, 0]
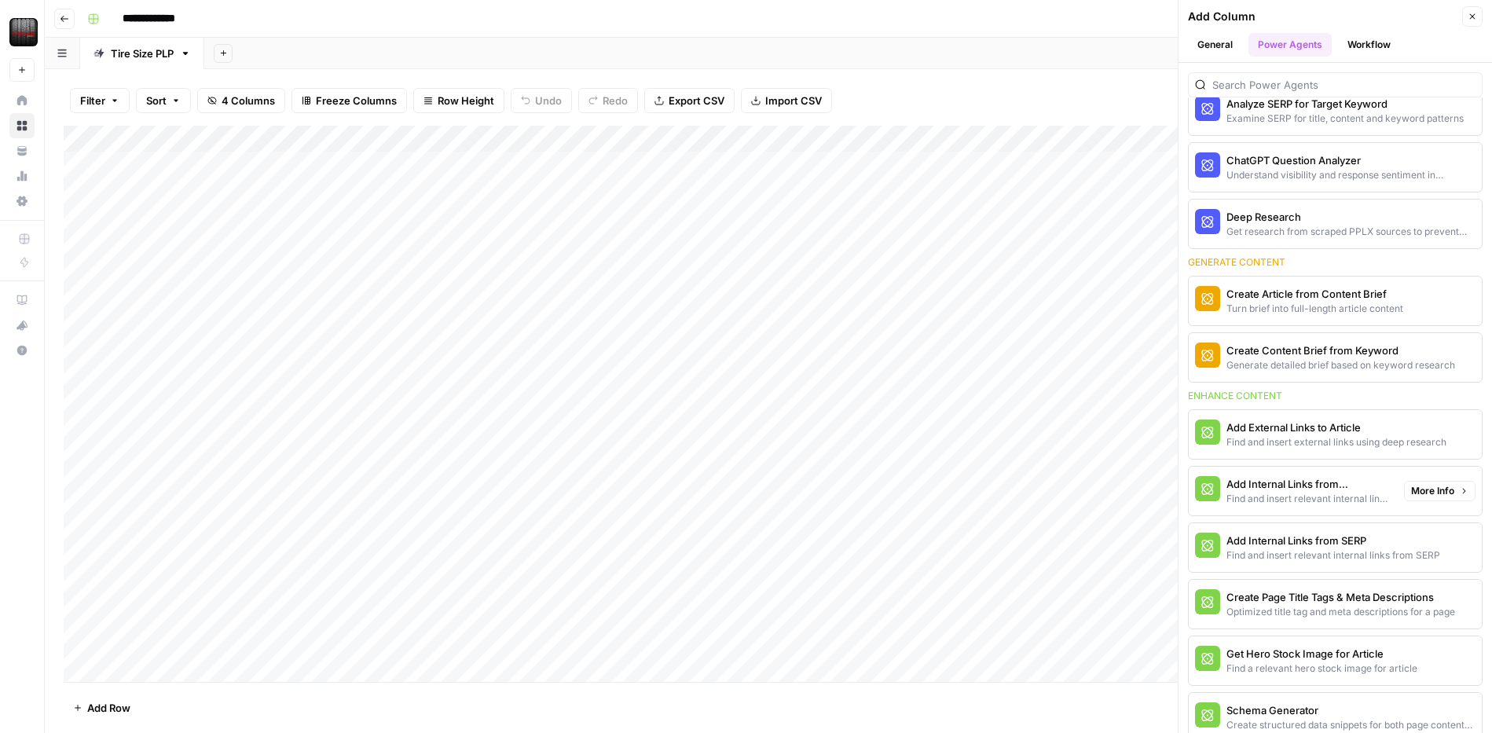
click at [1324, 499] on div "Find and insert relevant internal links from sitemap" at bounding box center [1308, 499] width 165 height 14
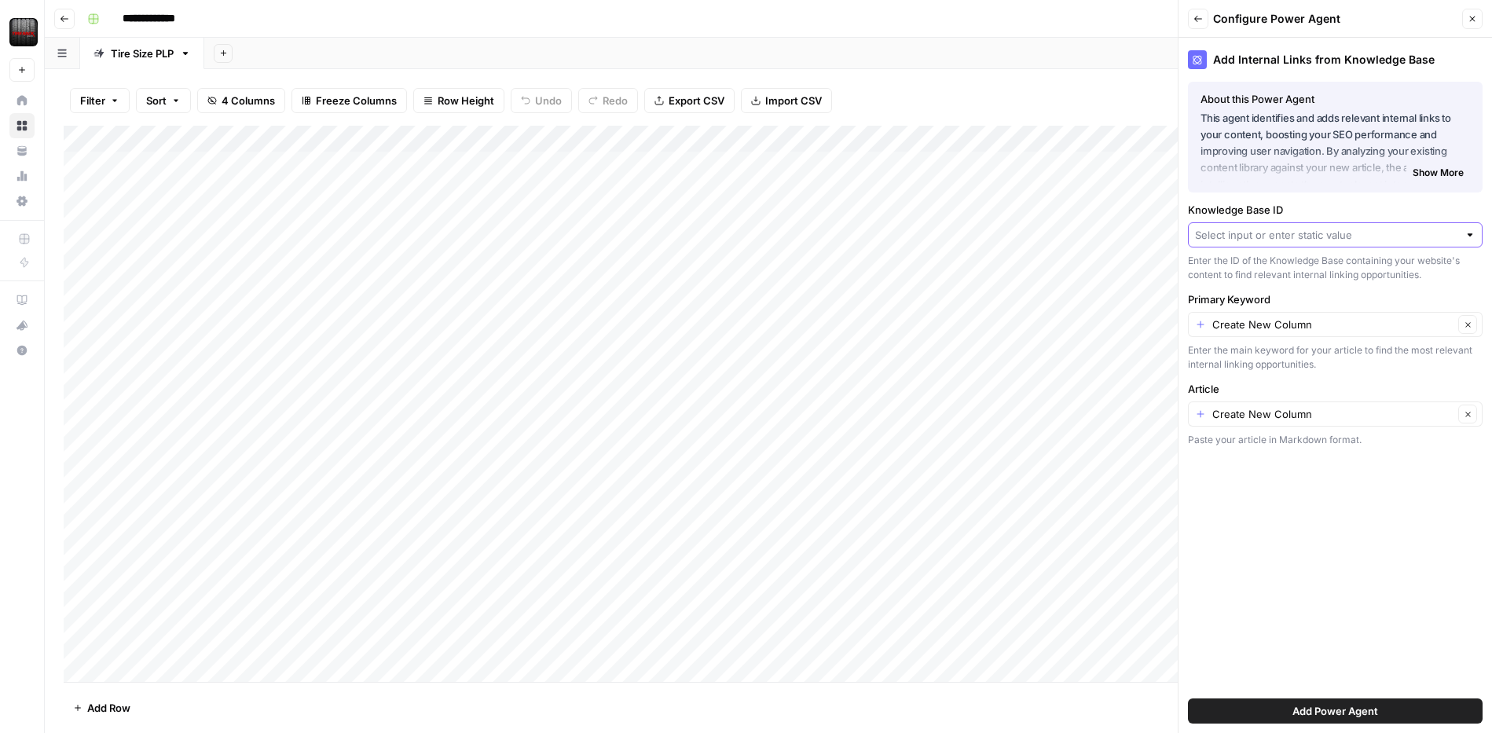
click at [1329, 233] on input "Knowledge Base ID" at bounding box center [1326, 235] width 263 height 16
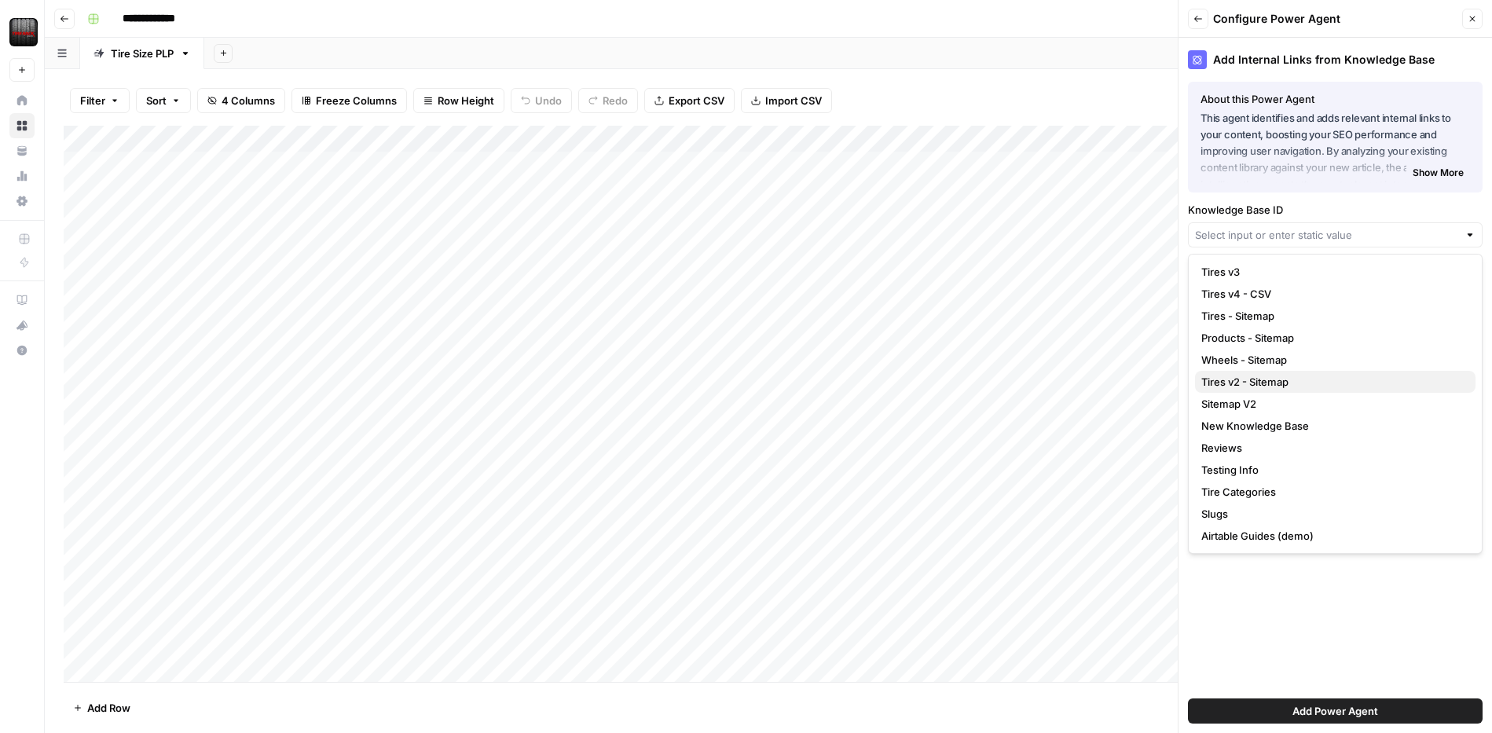
click at [1344, 374] on span "Tires v2 - Sitemap" at bounding box center [1332, 382] width 262 height 16
type input "Tires v2 - Sitemap"
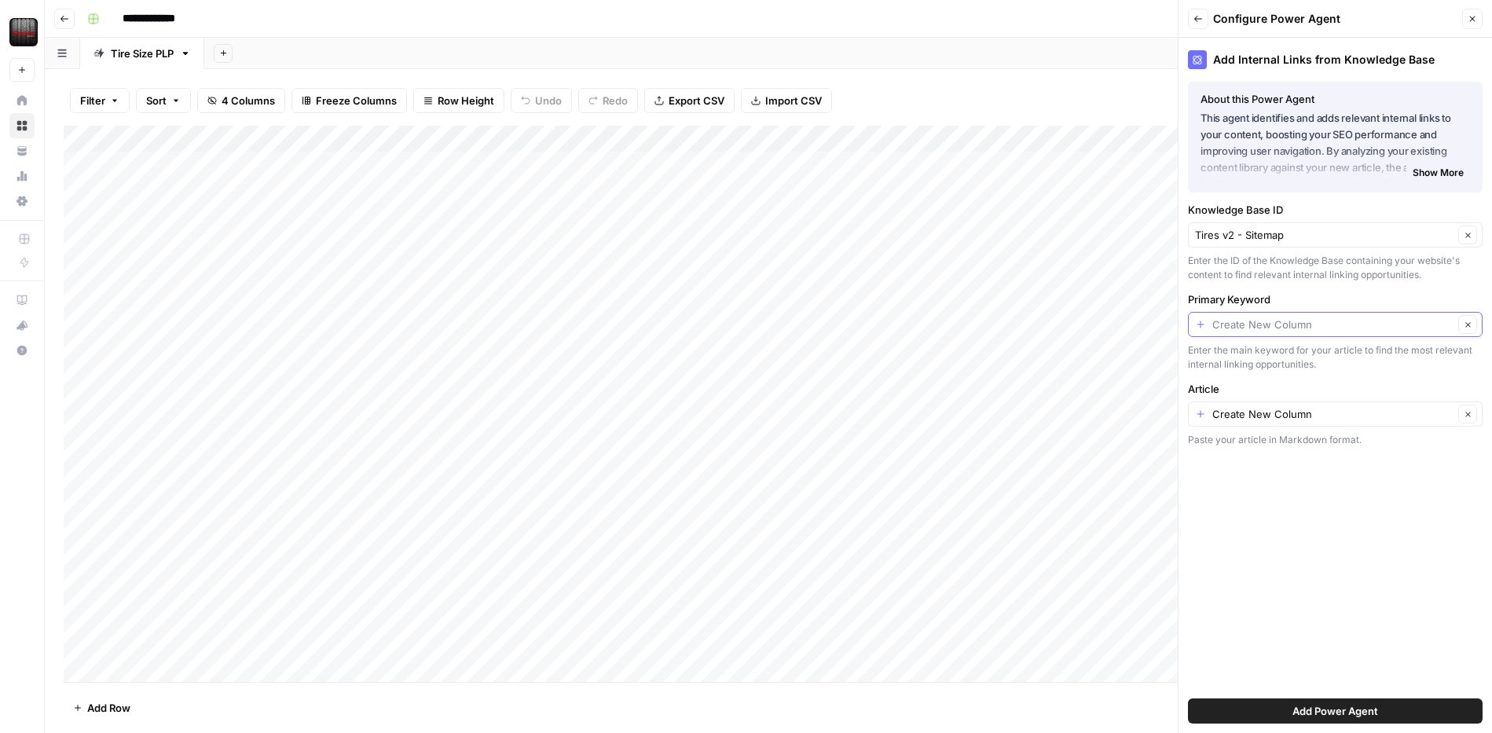
click at [1352, 320] on input "Primary Keyword" at bounding box center [1332, 325] width 241 height 16
click at [1327, 434] on span "Title" at bounding box center [1332, 433] width 262 height 16
type input "Title"
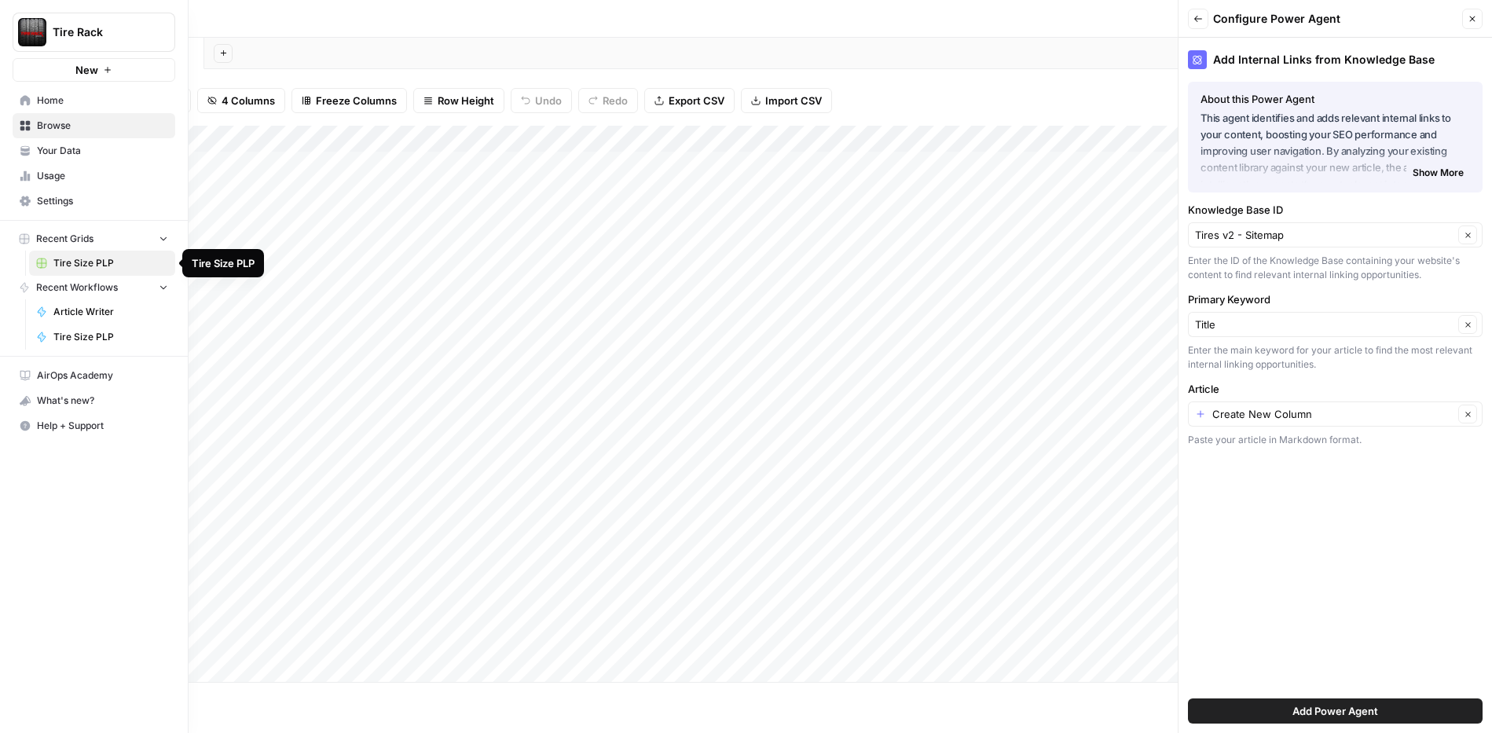
click at [86, 343] on span "Tire Size PLP" at bounding box center [110, 337] width 115 height 14
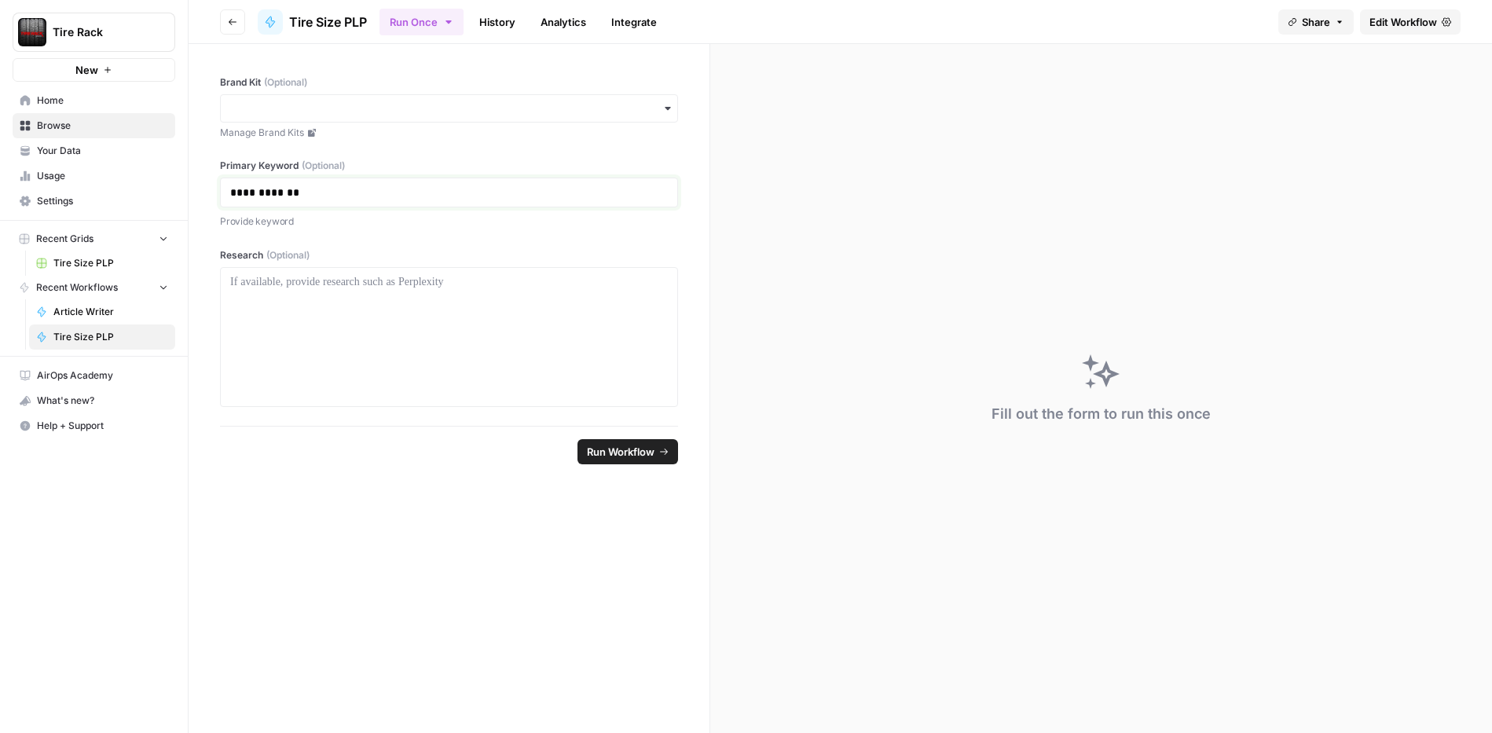
click at [595, 185] on p "**********" at bounding box center [449, 193] width 438 height 16
click at [443, 57] on div "**********" at bounding box center [449, 235] width 521 height 382
click at [449, 101] on input "Brand Kit (Optional)" at bounding box center [449, 109] width 438 height 16
click at [425, 144] on div "Tire Rack" at bounding box center [449, 151] width 456 height 30
click at [471, 374] on div at bounding box center [449, 337] width 438 height 126
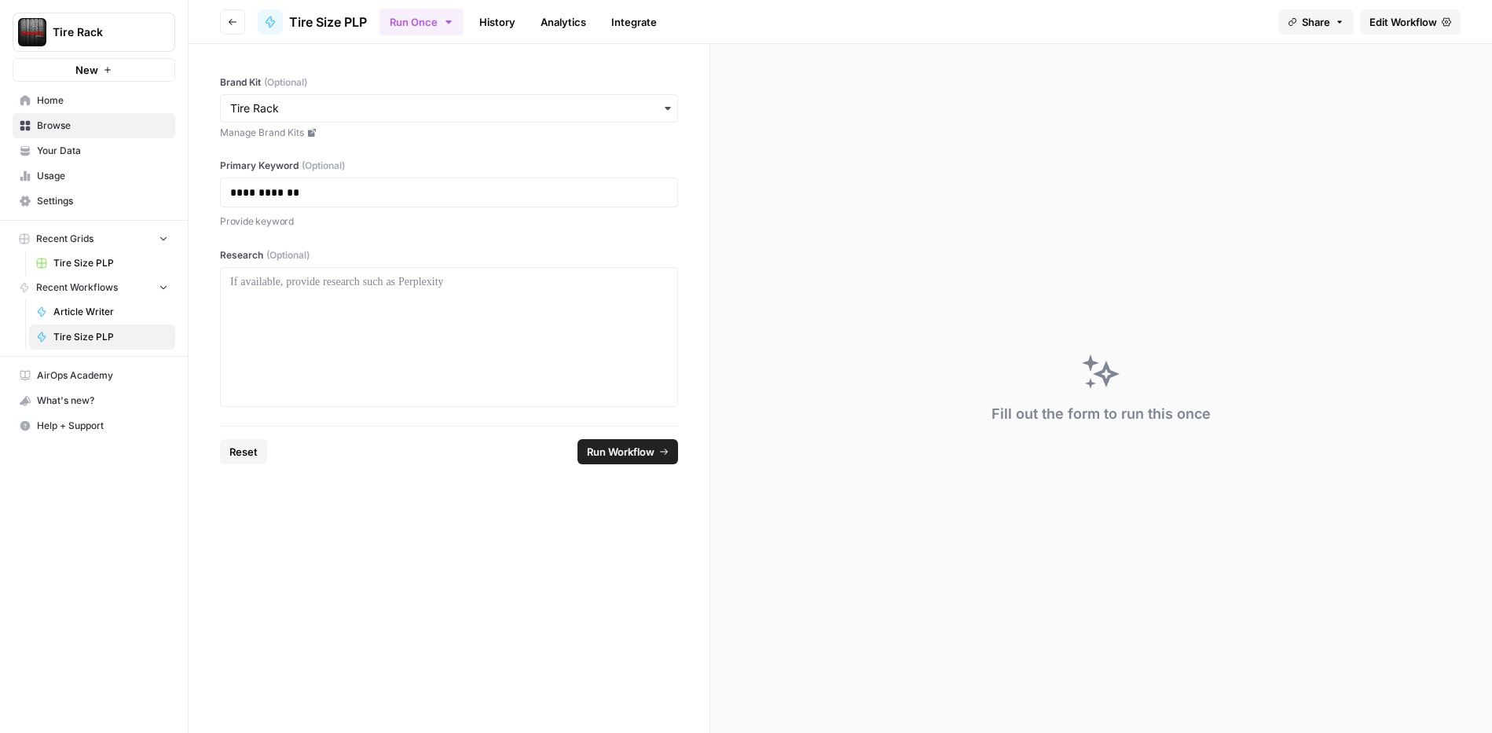
click at [610, 454] on span "Run Workflow" at bounding box center [621, 452] width 68 height 16
click at [803, 497] on div "Running step 1 of 1 ( Rewrite )" at bounding box center [1101, 388] width 782 height 689
click at [425, 15] on button "Run Once" at bounding box center [421, 22] width 84 height 27
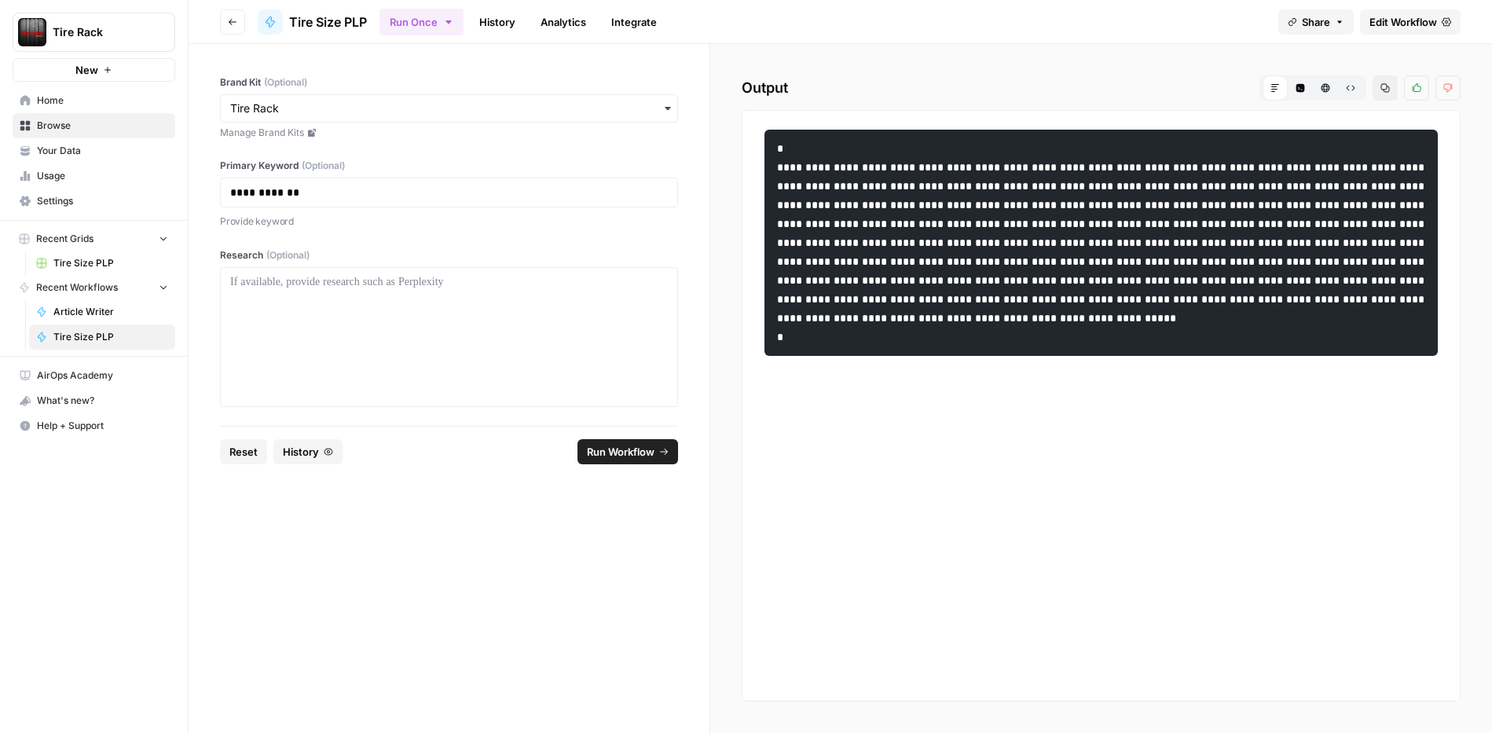
click at [1412, 19] on span "Edit Workflow" at bounding box center [1403, 22] width 68 height 16
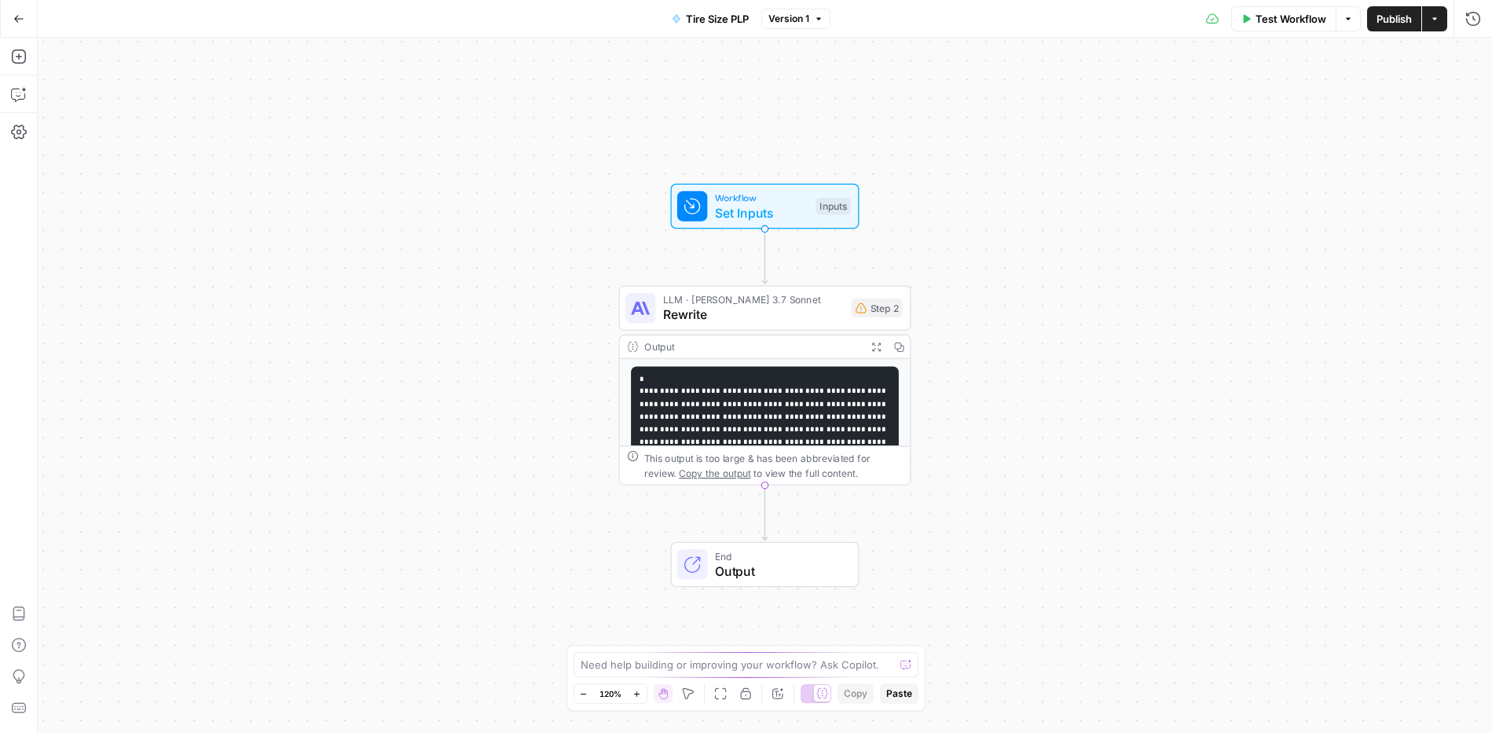
click at [1283, 342] on div "Workflow Set Inputs Inputs LLM · Claude 3.7 Sonnet Rewrite Step 2 Output Expand…" at bounding box center [765, 385] width 1454 height 695
click at [1348, 20] on icon "button" at bounding box center [1347, 18] width 9 height 9
drag, startPoint x: 1097, startPoint y: 180, endPoint x: 851, endPoint y: 233, distance: 252.2
click at [1097, 180] on div "Workflow Set Inputs Inputs LLM · Claude 3.7 Sonnet Rewrite Step 2 Output Expand…" at bounding box center [765, 385] width 1454 height 695
click at [763, 252] on icon "Edge from start to step_2" at bounding box center [763, 256] width 5 height 55
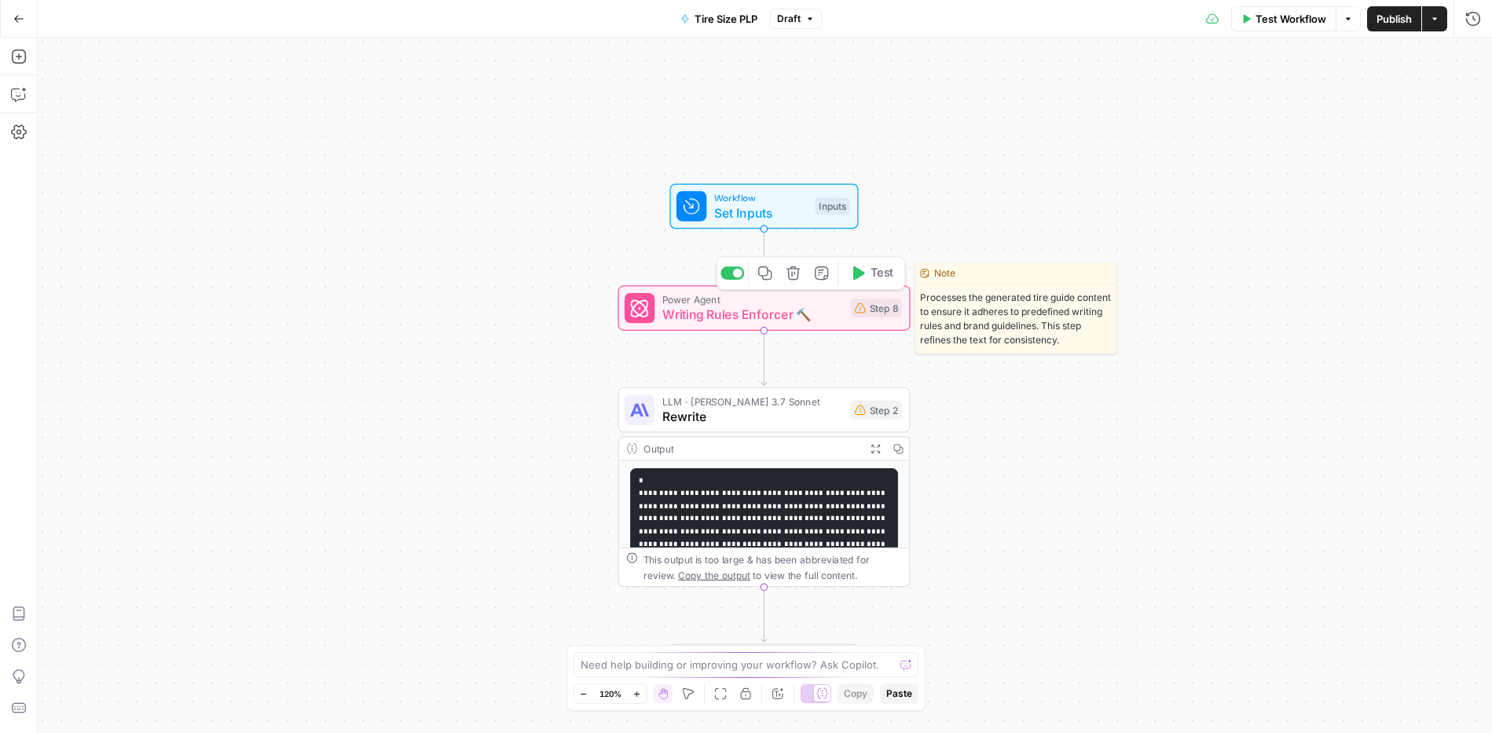
click at [826, 310] on span "Writing Rules Enforcer 🔨" at bounding box center [752, 315] width 181 height 19
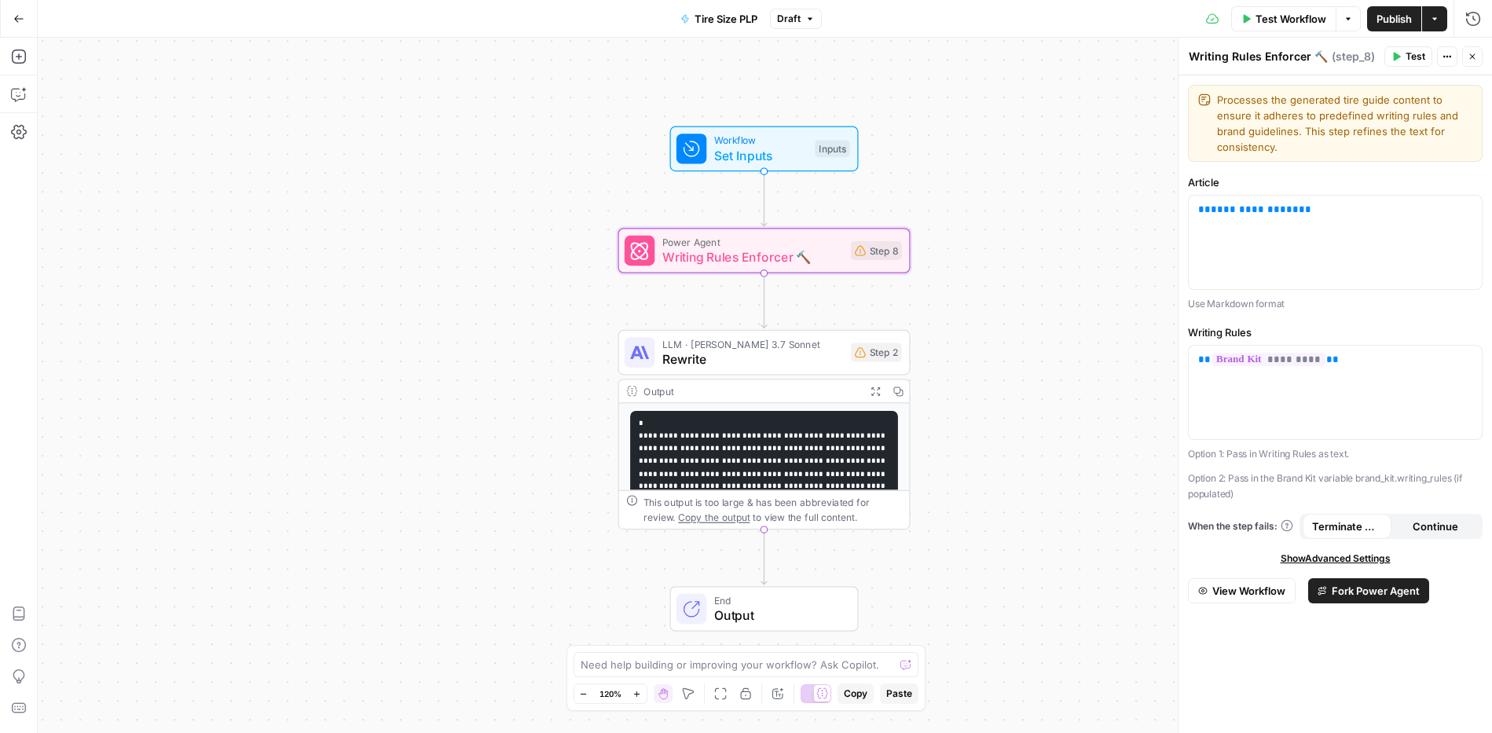
click at [1467, 54] on icon "button" at bounding box center [1471, 56] width 9 height 9
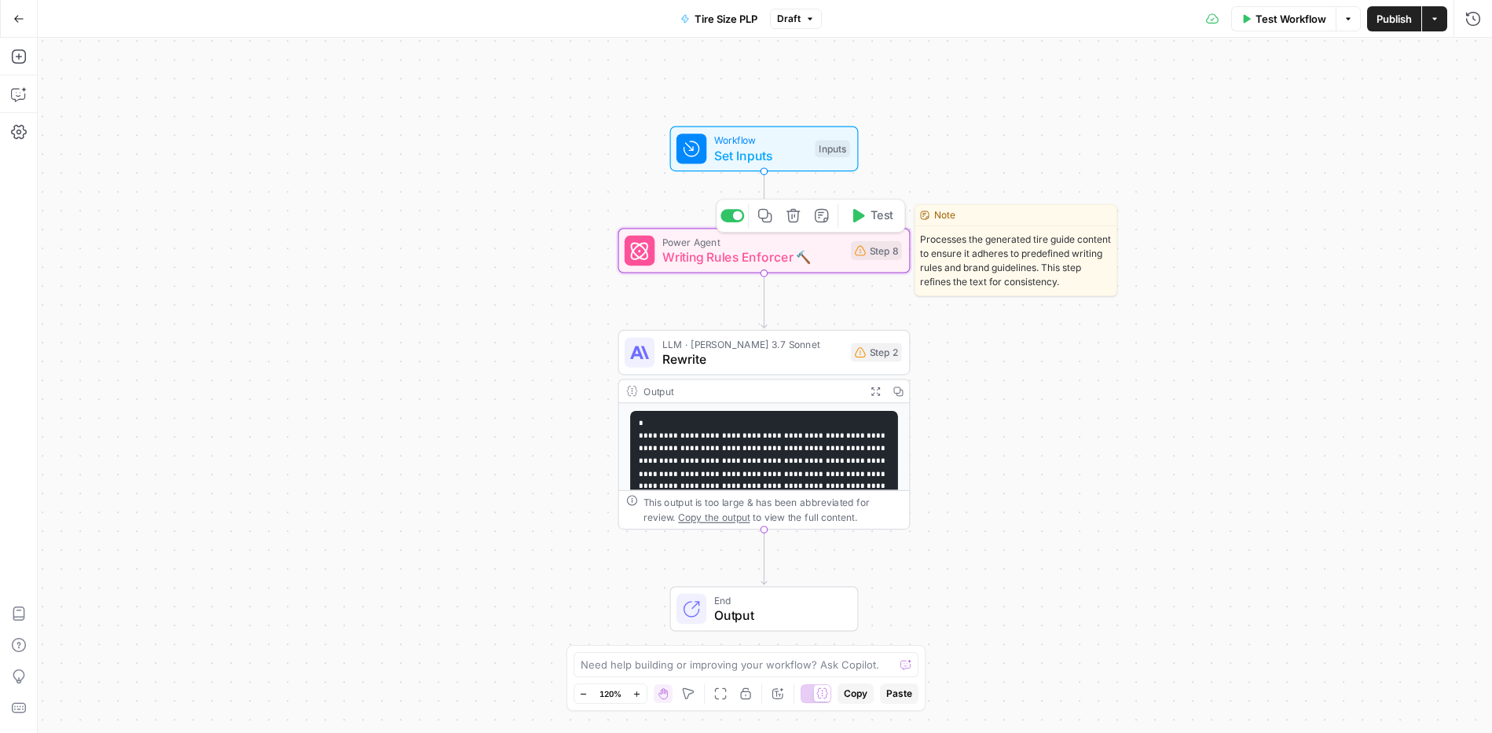
click at [792, 221] on icon "button" at bounding box center [793, 215] width 15 height 15
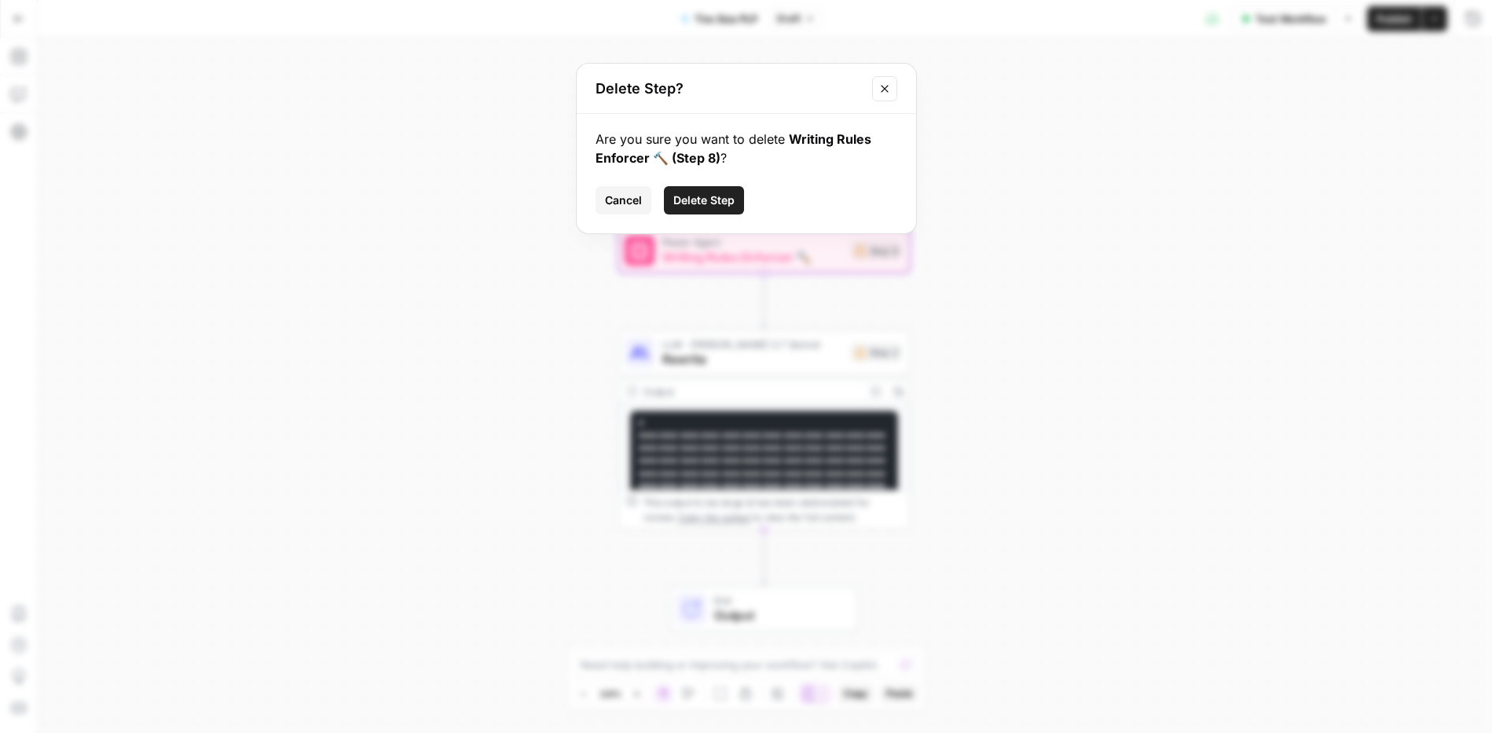
click at [727, 197] on span "Delete Step" at bounding box center [703, 200] width 61 height 16
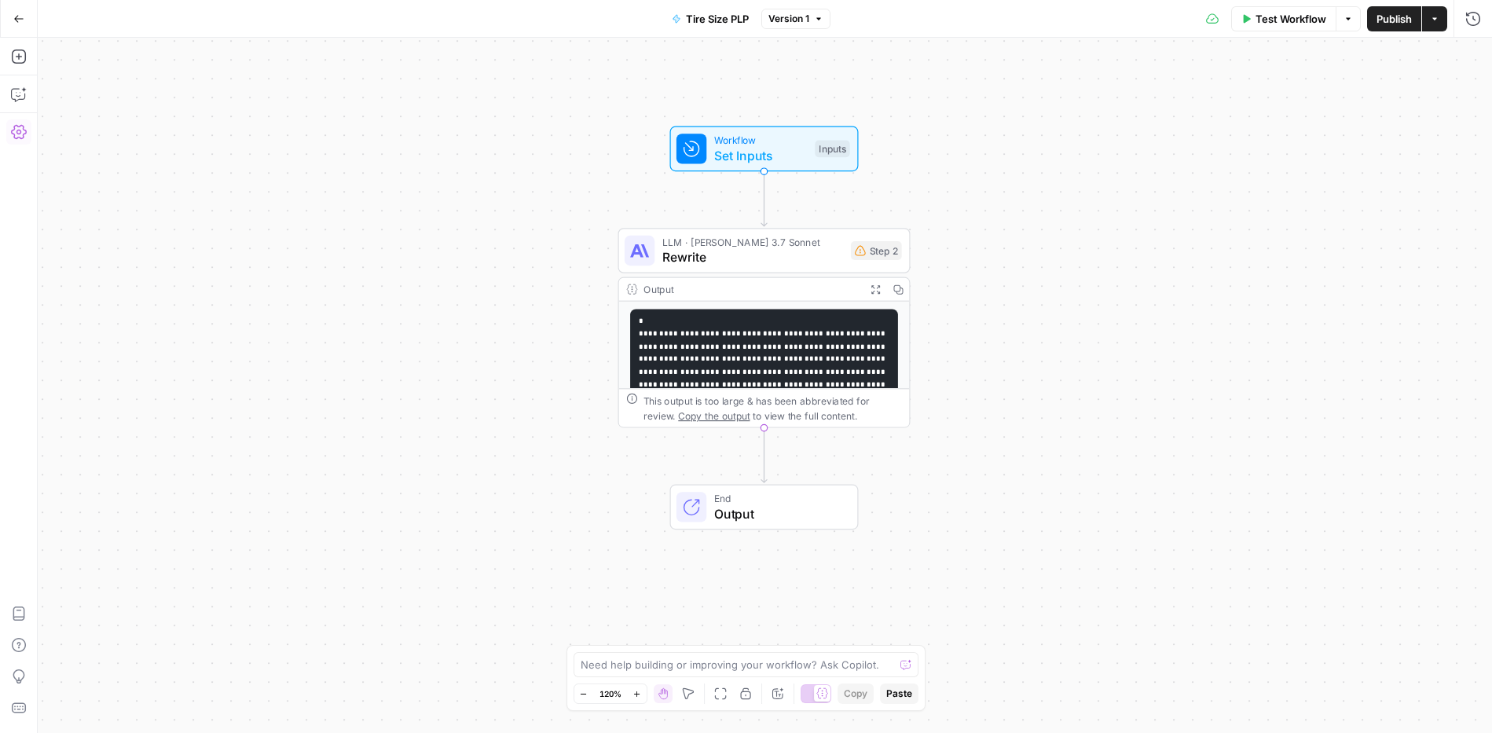
click at [17, 126] on icon "button" at bounding box center [19, 132] width 16 height 14
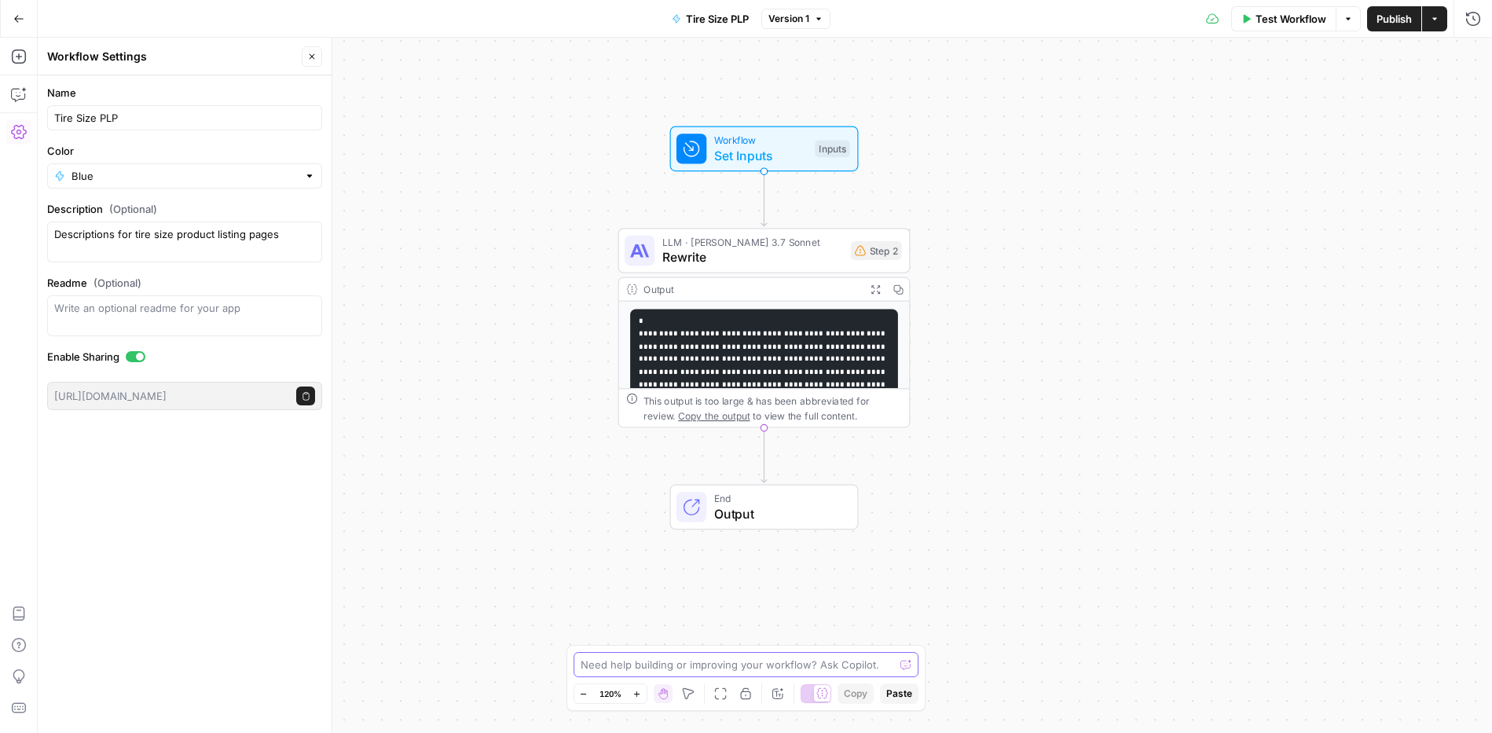
click at [592, 666] on textarea at bounding box center [737, 665] width 314 height 16
type textarea "I need a workflow that researches the content on a given page that the model ca…"
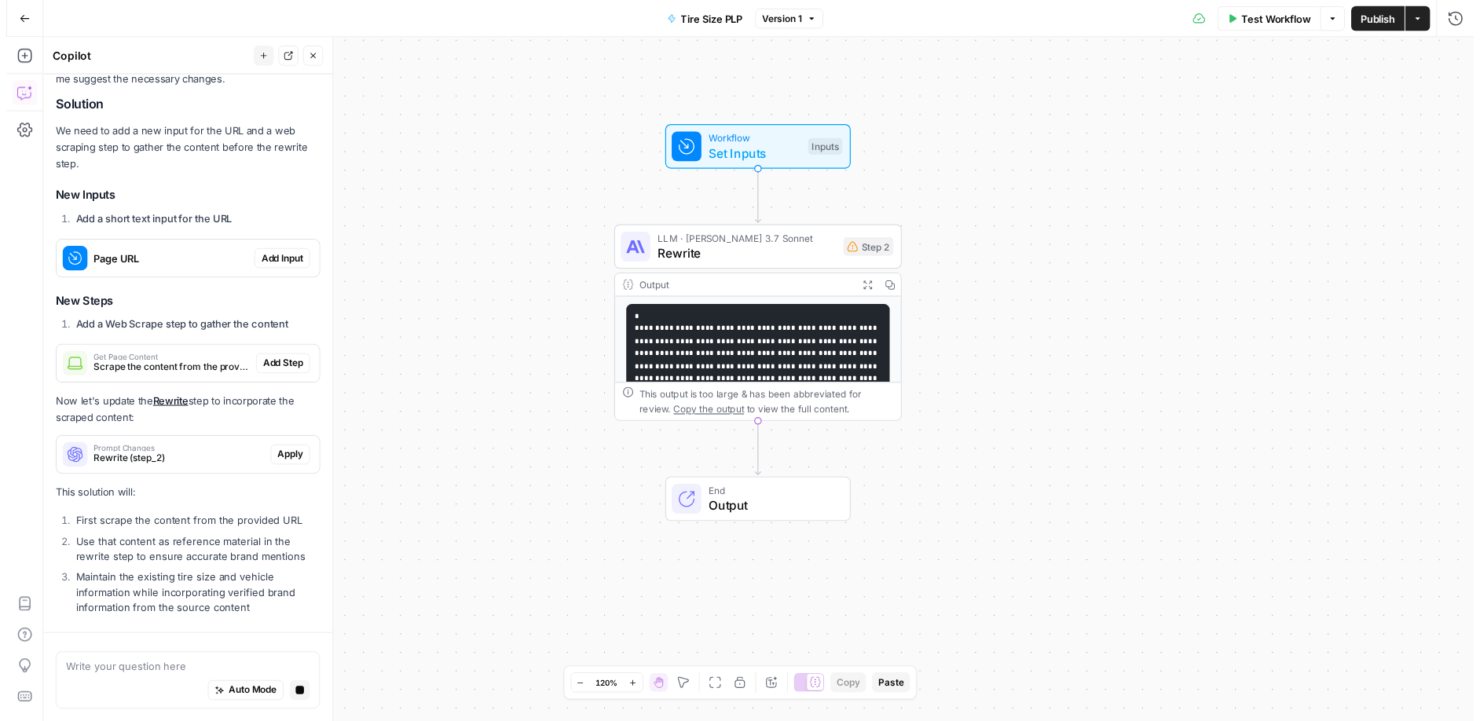
scroll to position [333, 0]
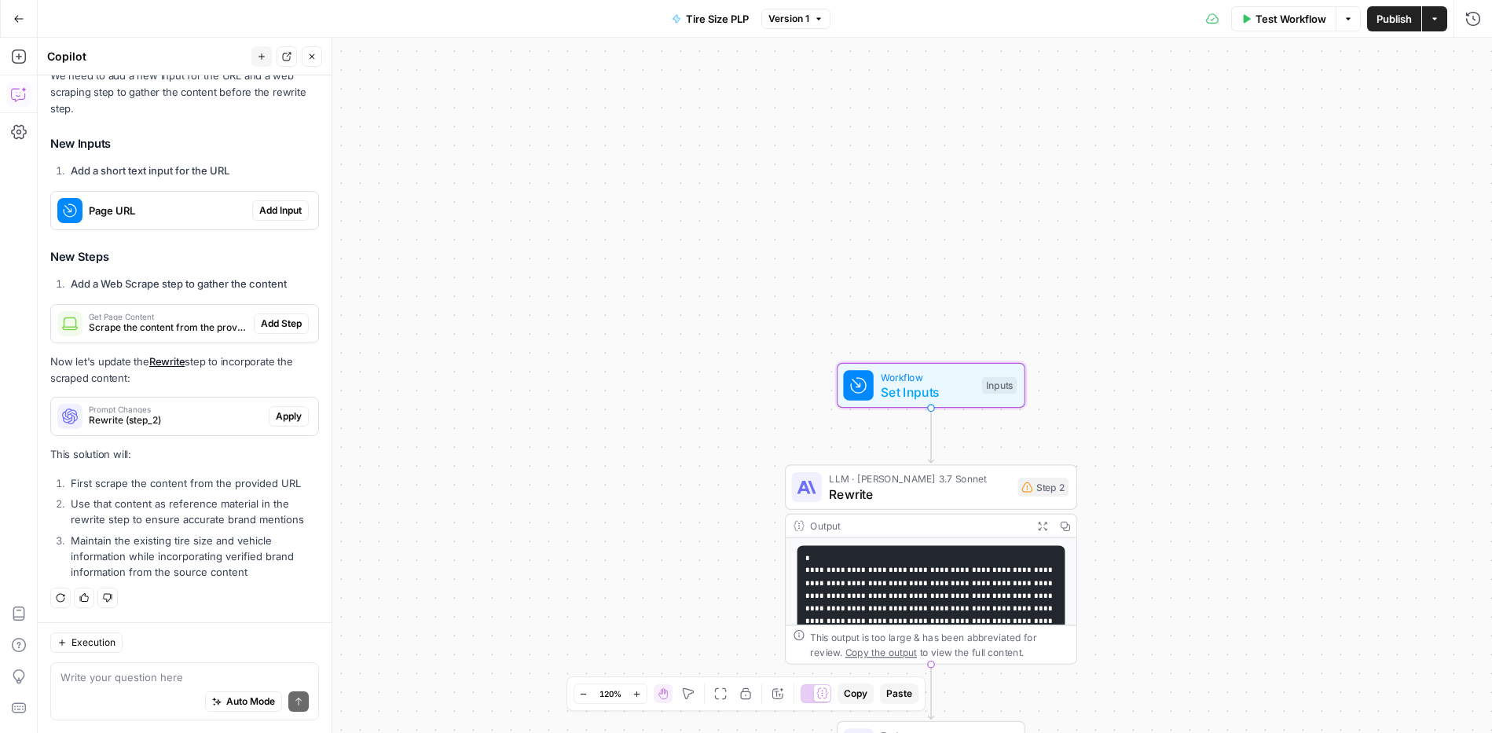
click at [268, 208] on span "Add Input" at bounding box center [280, 210] width 42 height 14
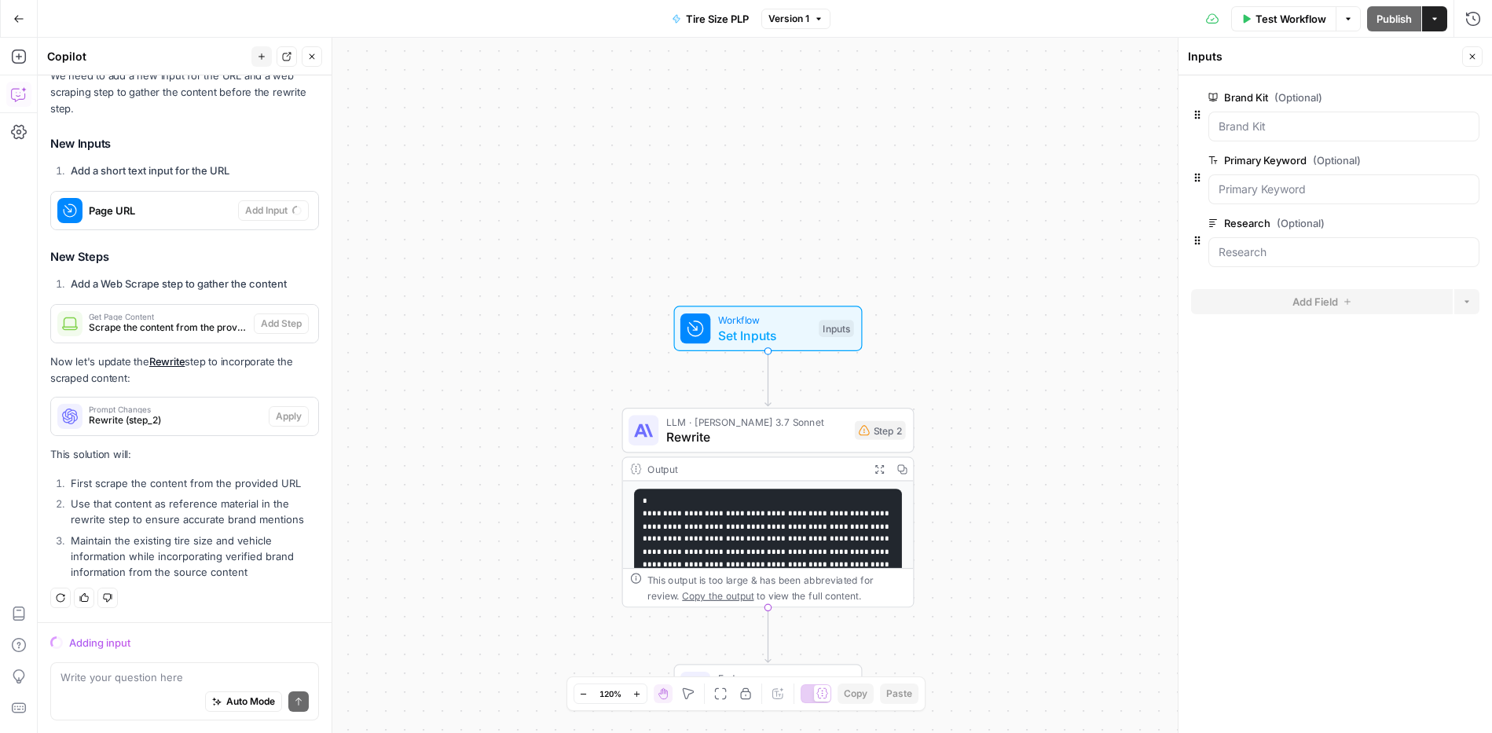
scroll to position [114, 0]
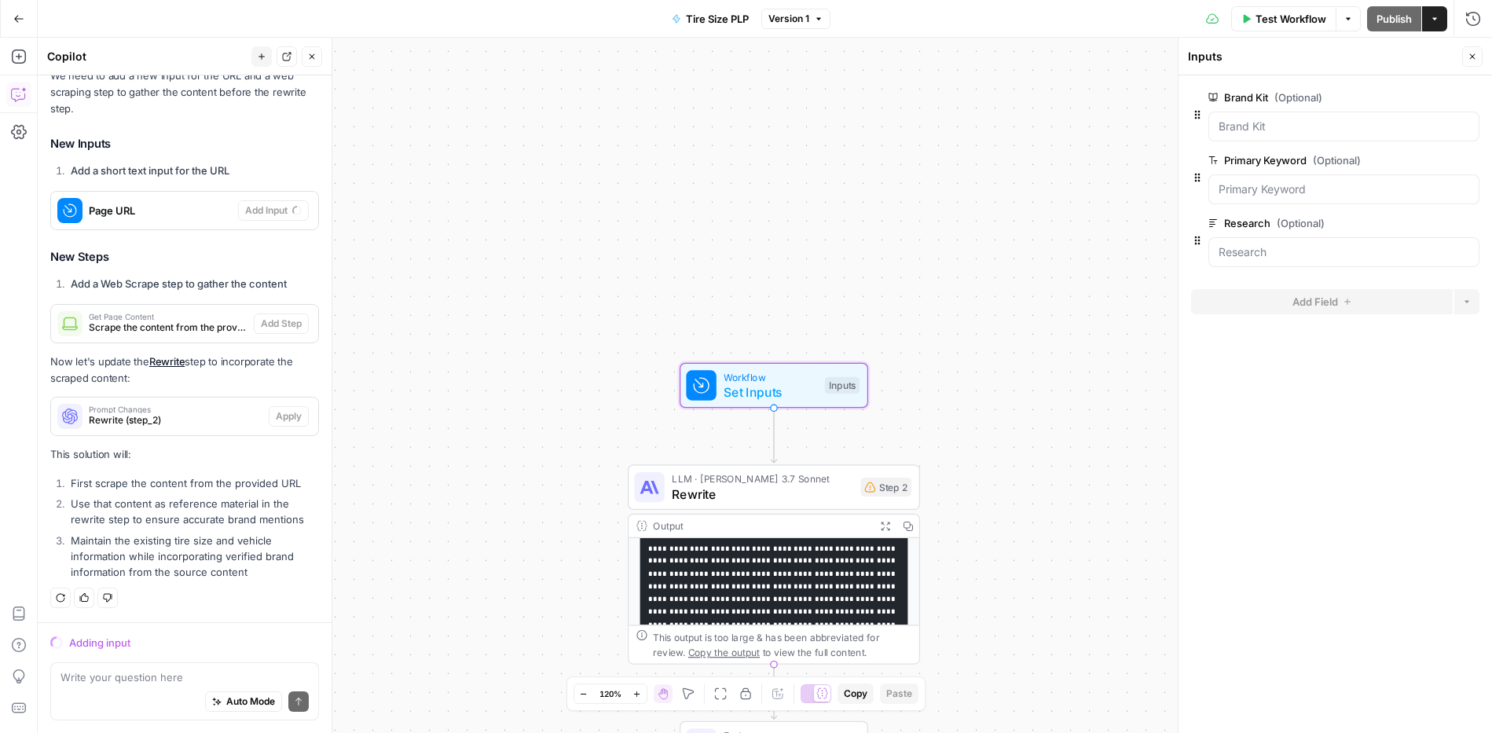
click at [211, 211] on span "Page URL" at bounding box center [160, 211] width 143 height 16
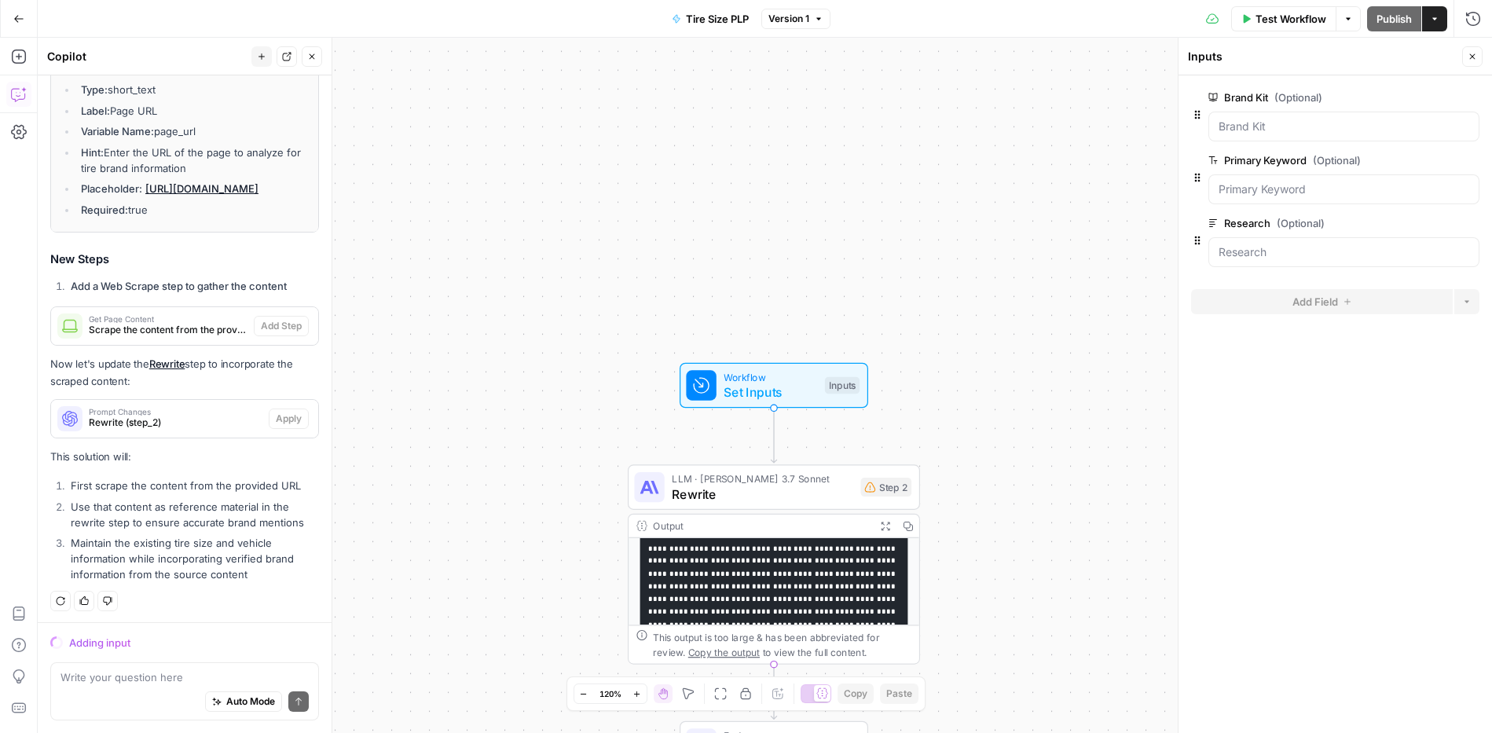
scroll to position [520, 0]
click at [226, 708] on span "Auto Mode" at bounding box center [250, 701] width 49 height 14
click at [1432, 379] on form "Brand Kit (Optional) edit field Delete group Primary Keyword (Optional) edit fi…" at bounding box center [1334, 403] width 313 height 657
click at [1434, 16] on icon "button" at bounding box center [1434, 18] width 9 height 9
click at [1351, 613] on form "Brand Kit (Optional) edit field Delete group Primary Keyword (Optional) edit fi…" at bounding box center [1334, 403] width 313 height 657
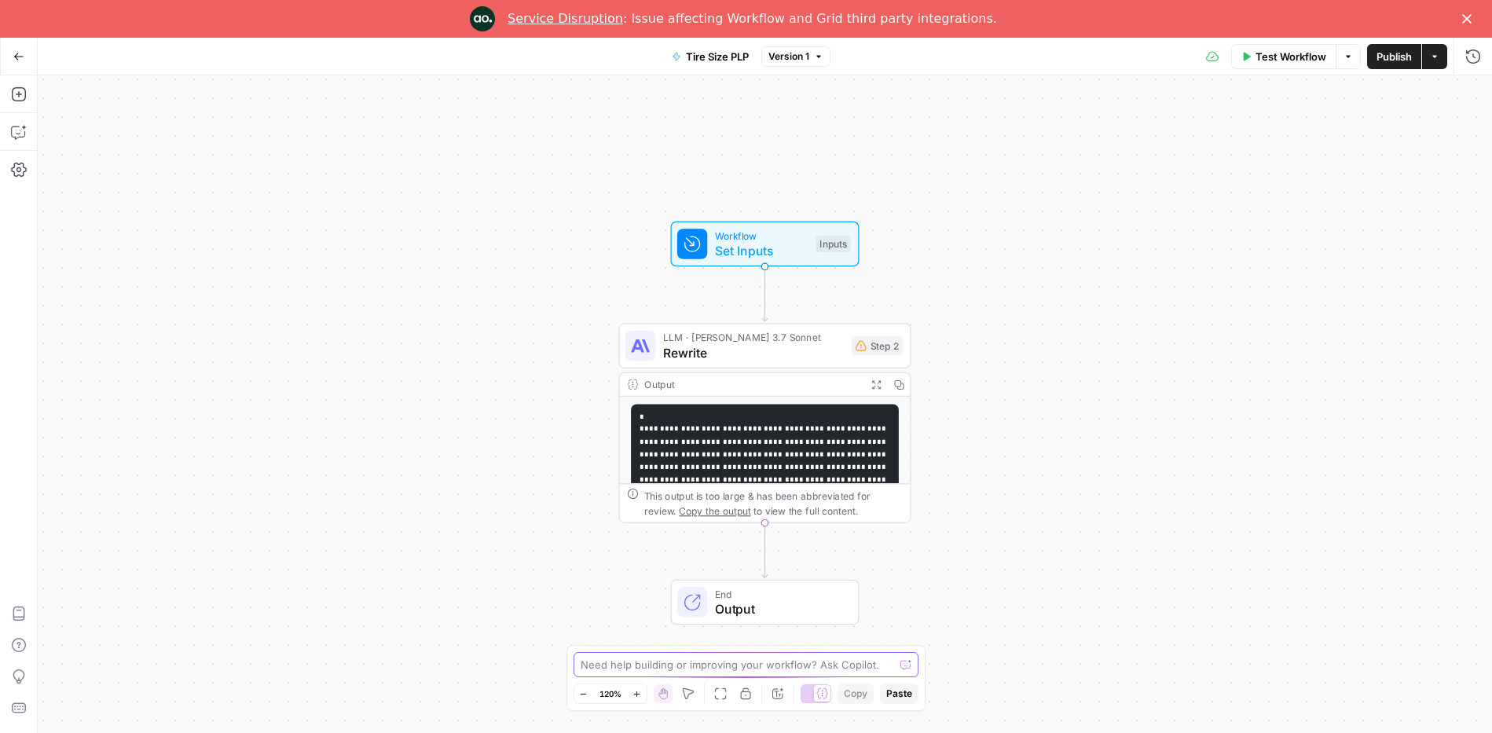
click at [782, 663] on textarea at bounding box center [737, 665] width 314 height 16
